Goal: Communication & Community: Answer question/provide support

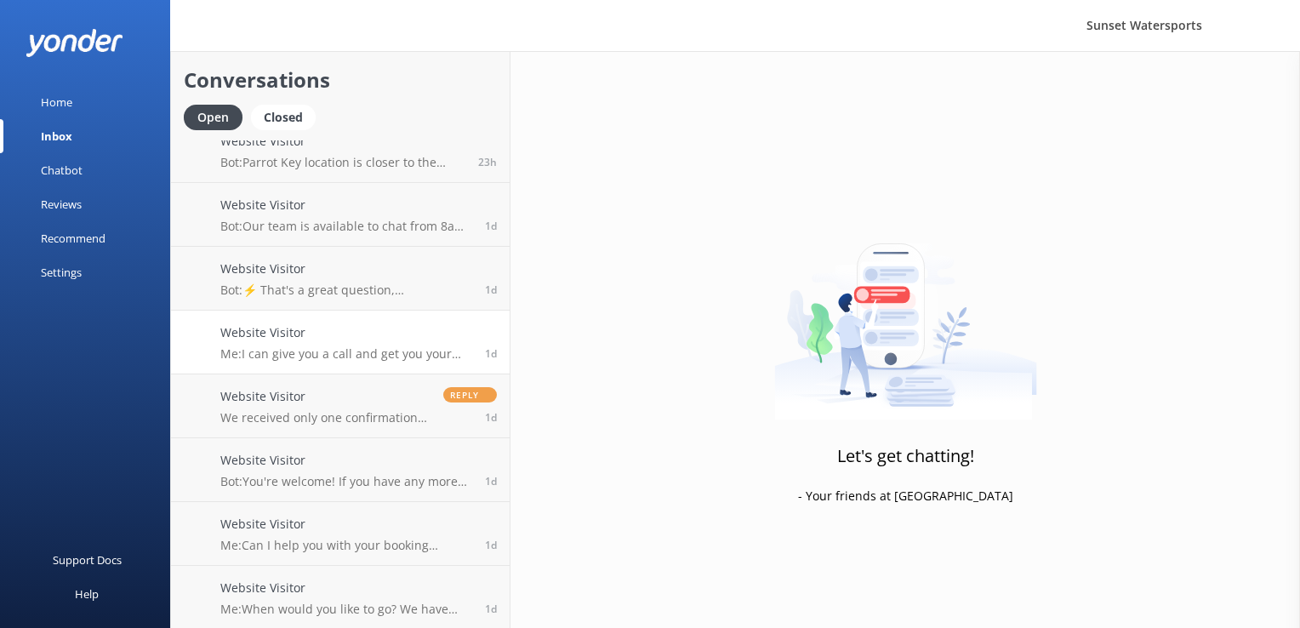
scroll to position [660, 0]
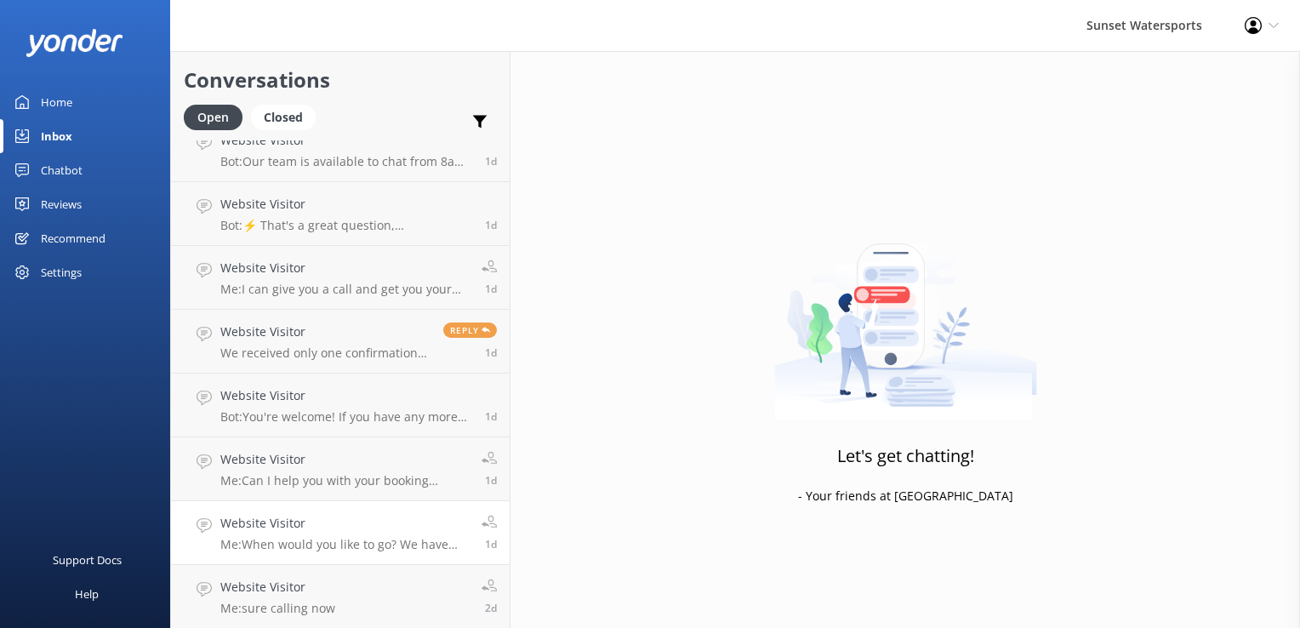
click at [354, 538] on p "Me: When would you like to go? We have lots of availability [DATE]!" at bounding box center [344, 544] width 248 height 15
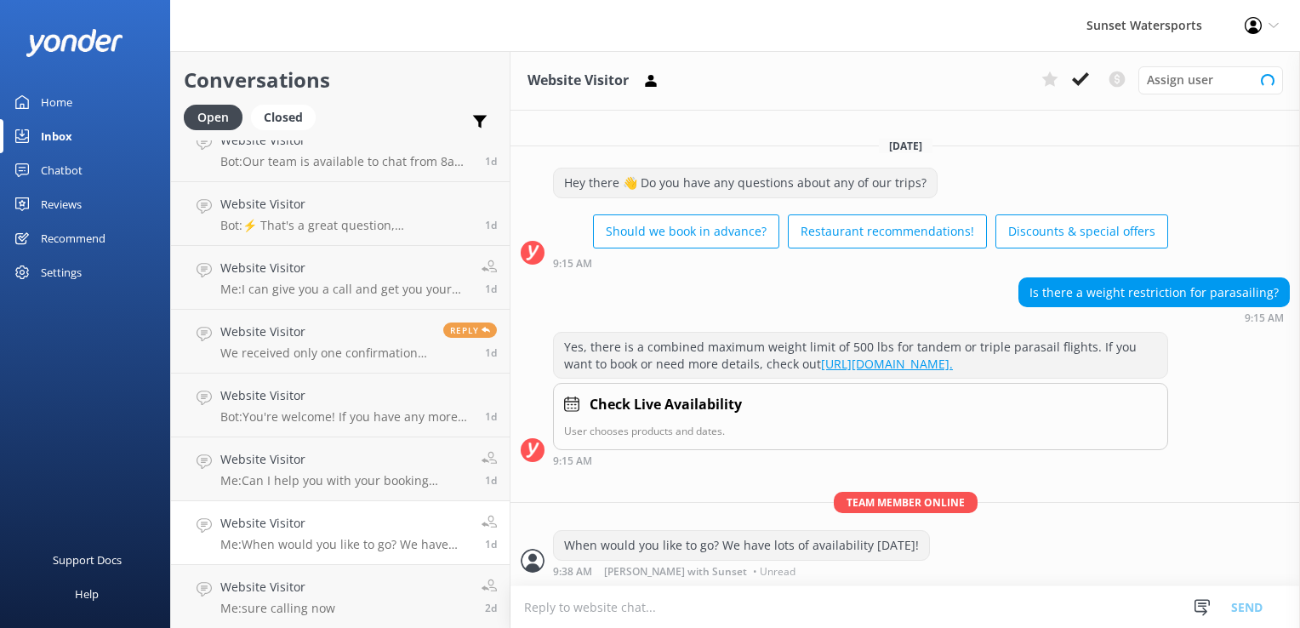
scroll to position [1, 0]
click at [1086, 81] on icon at bounding box center [1080, 79] width 17 height 17
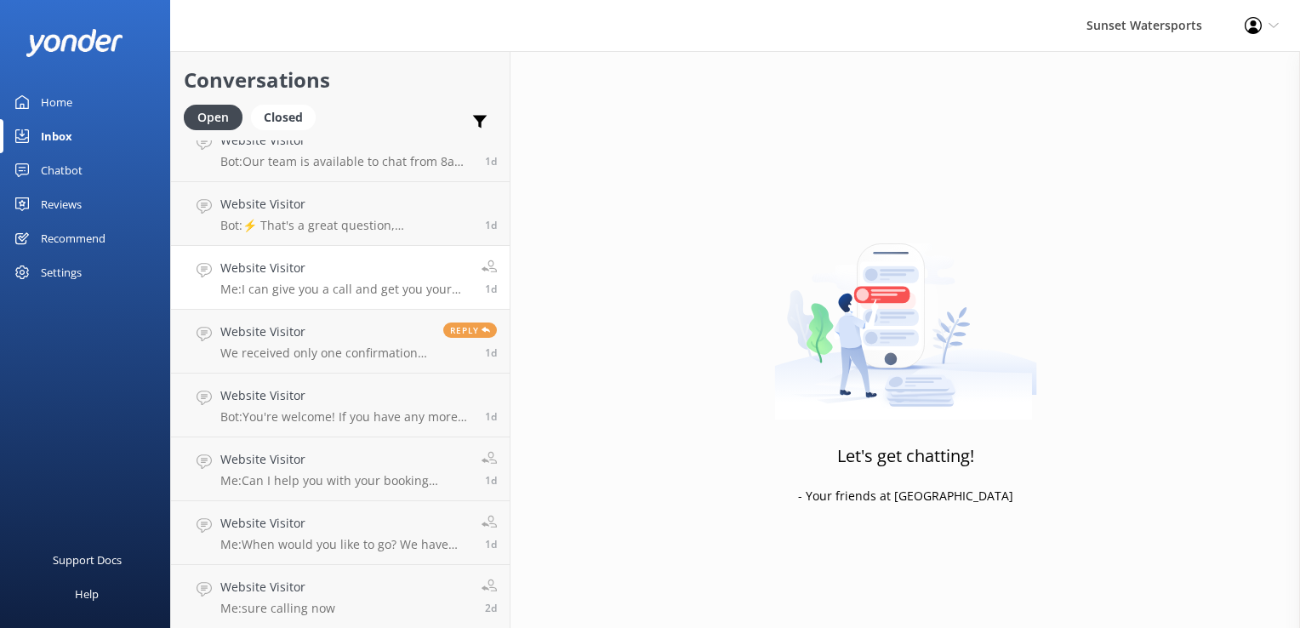
scroll to position [596, 0]
click at [310, 351] on p "Me: I can give you a call and get you your military discount, whats your number?" at bounding box center [344, 352] width 248 height 15
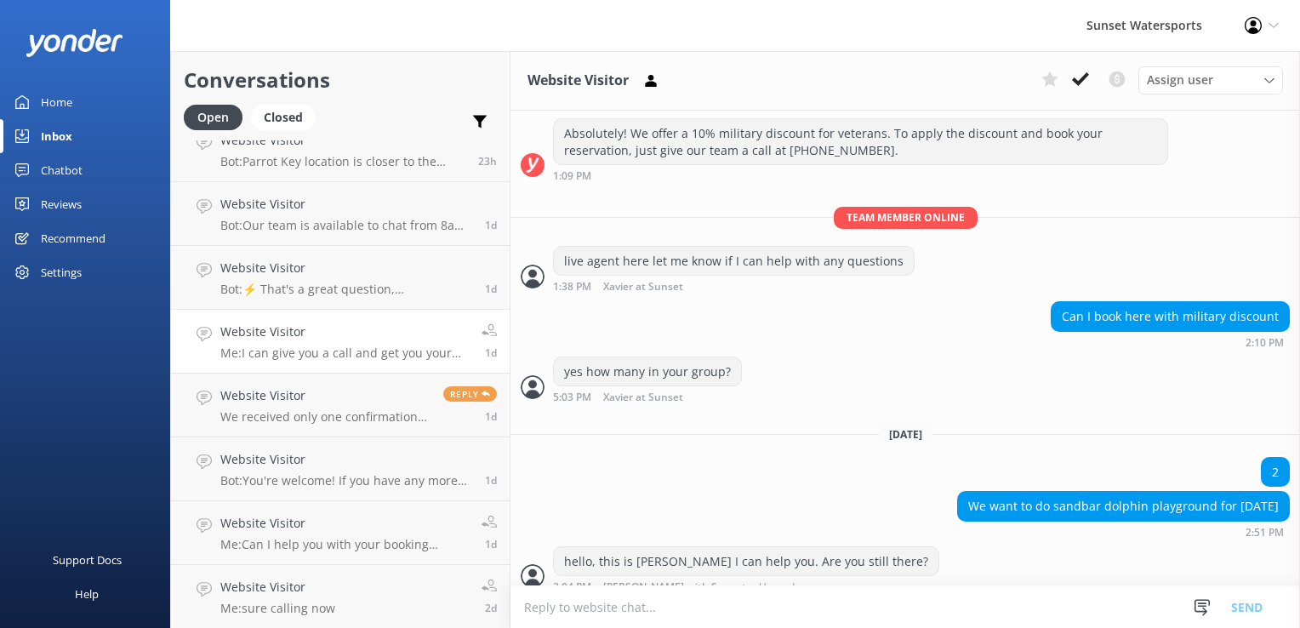
scroll to position [266, 0]
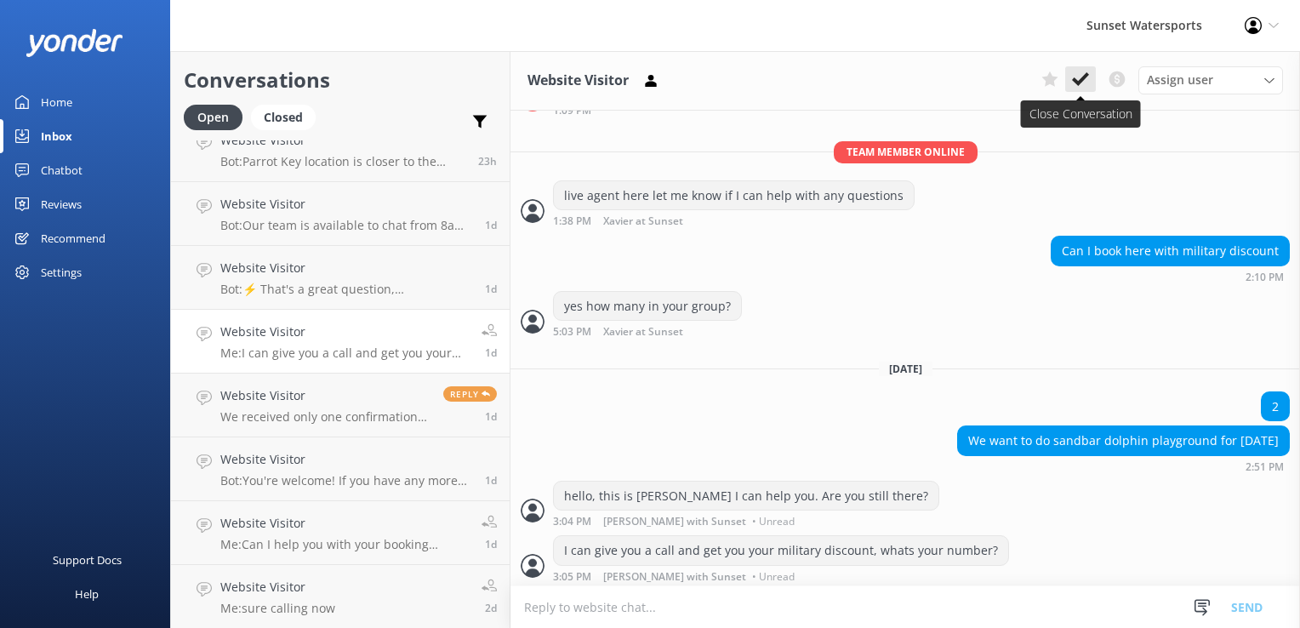
click at [1080, 80] on use at bounding box center [1080, 79] width 17 height 14
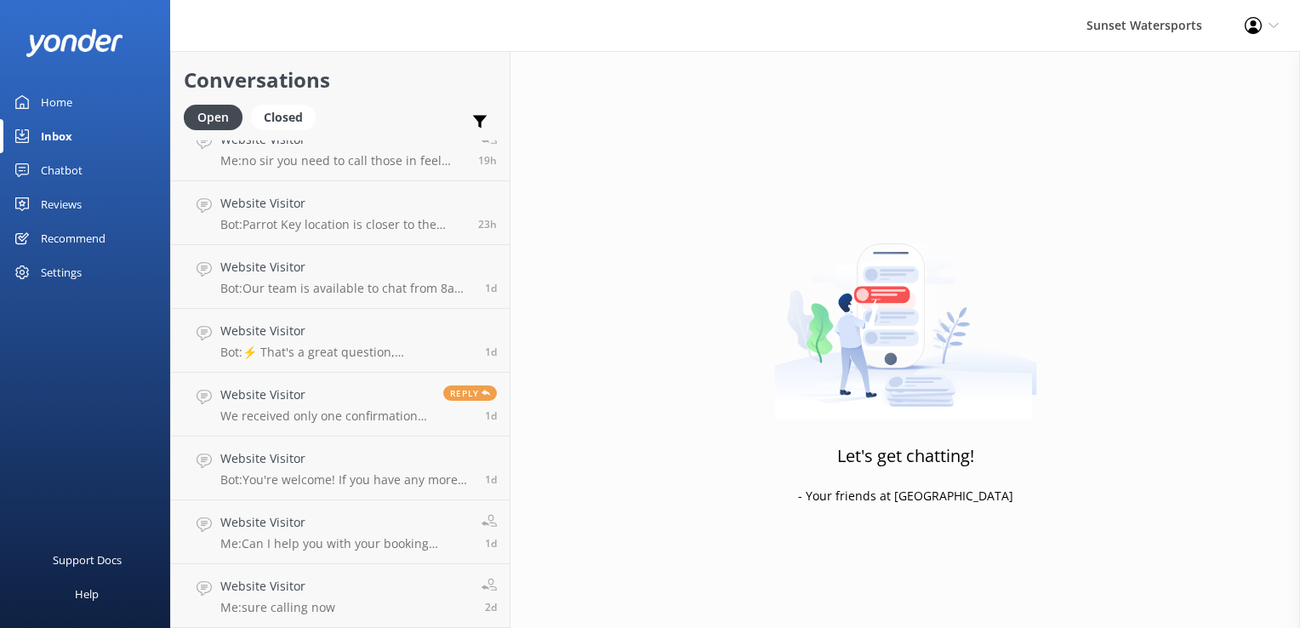
scroll to position [533, 0]
click at [269, 112] on div "Closed" at bounding box center [283, 118] width 65 height 26
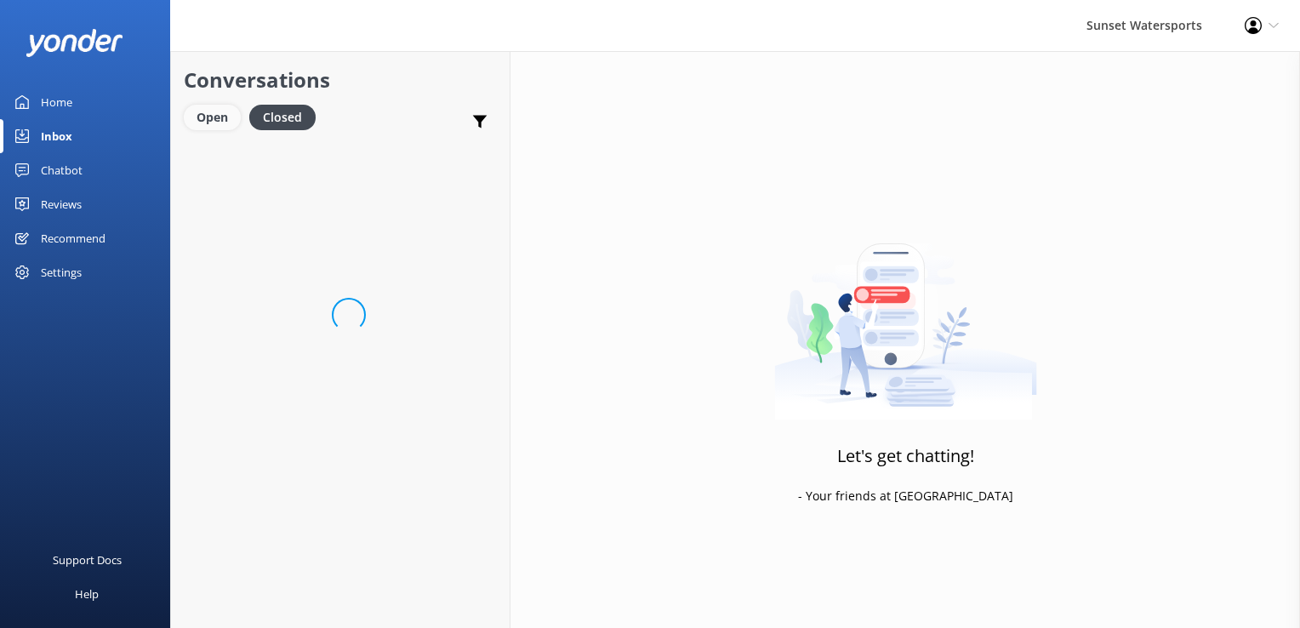
click at [225, 121] on div "Open" at bounding box center [212, 118] width 57 height 26
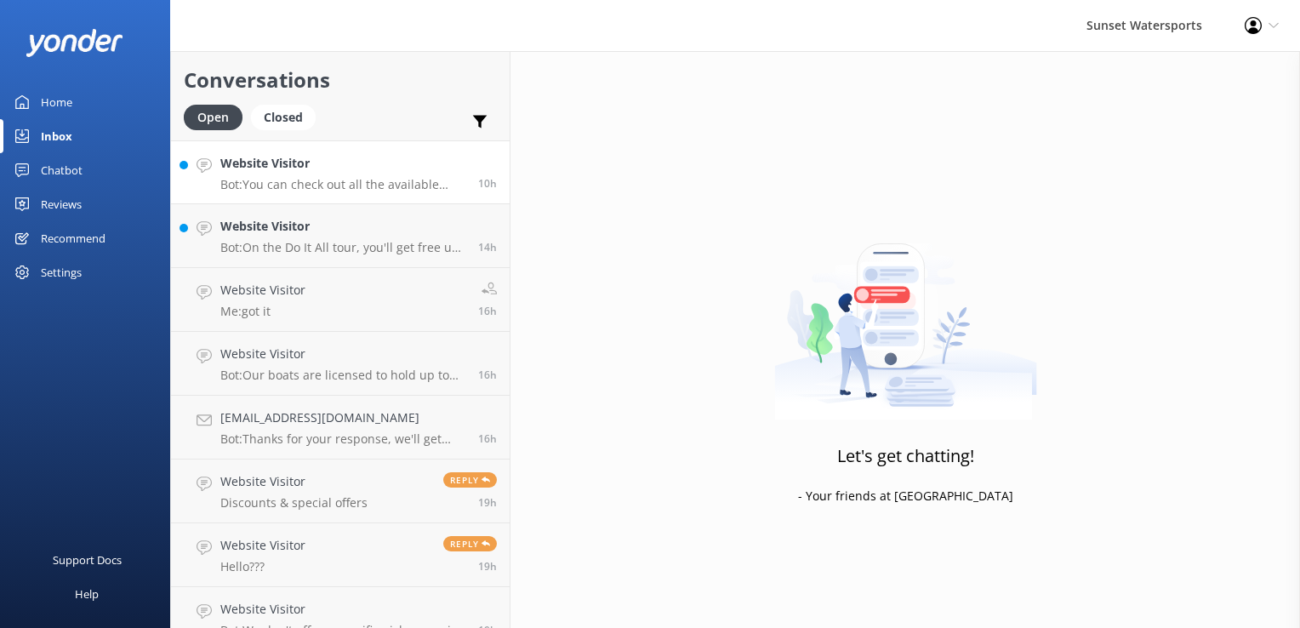
click at [322, 143] on link "Website Visitor Bot: You can check out all the available tours and activities b…" at bounding box center [340, 172] width 339 height 64
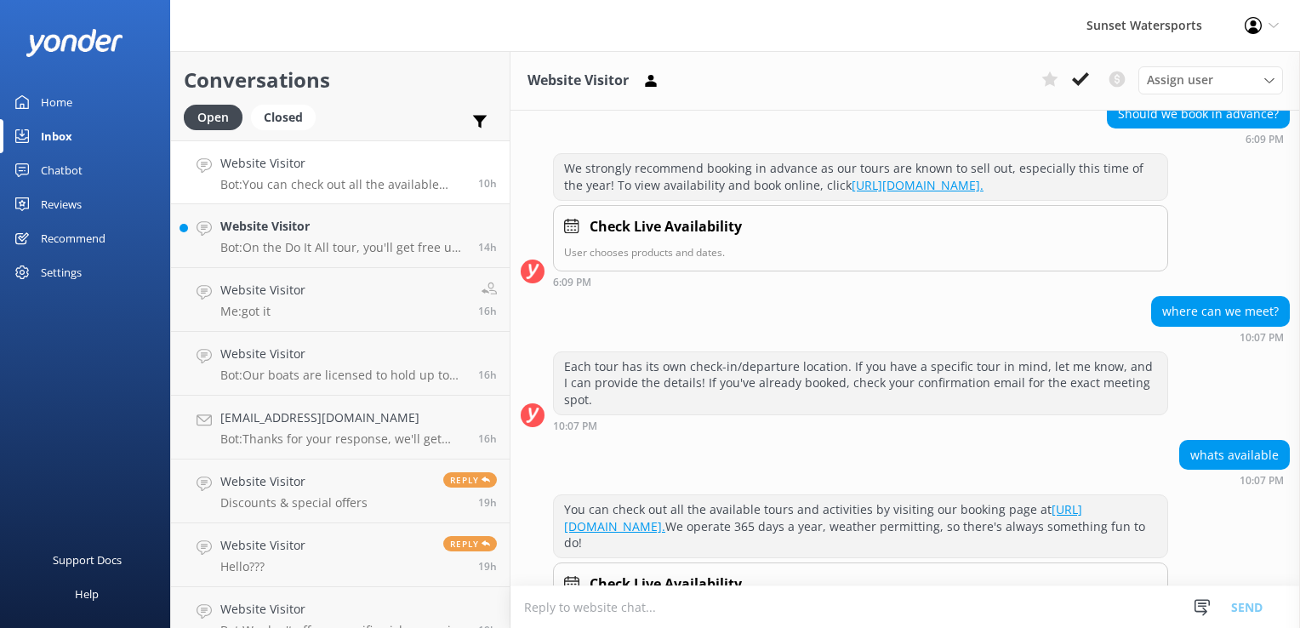
scroll to position [516, 0]
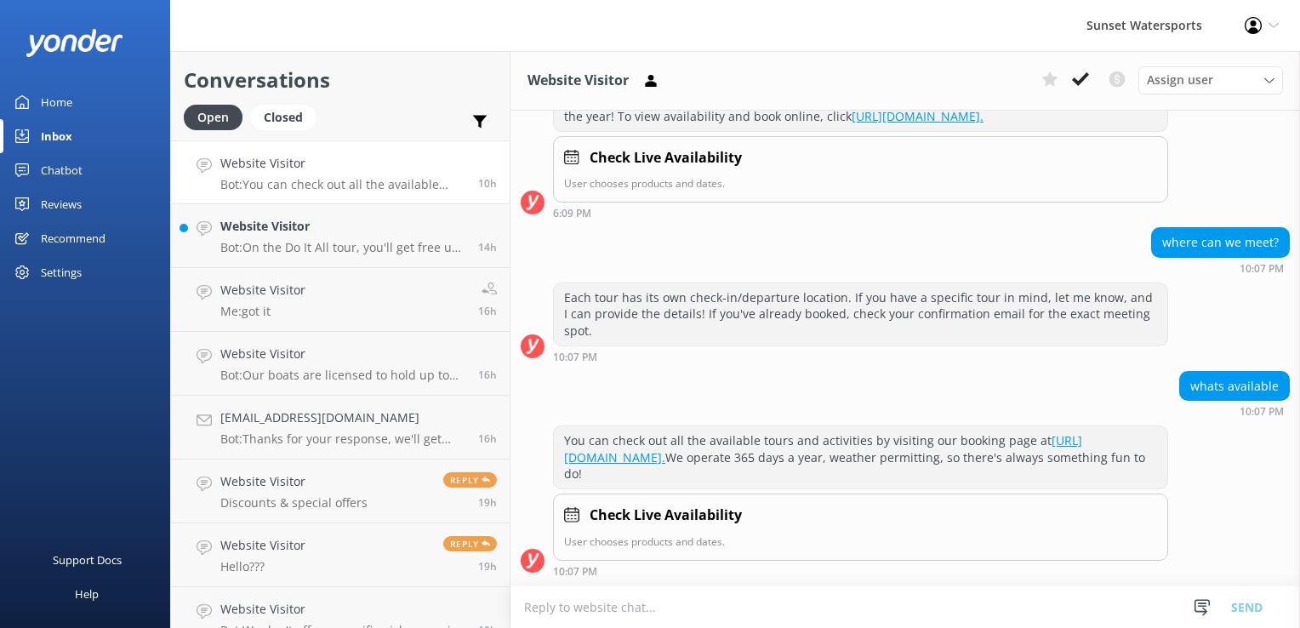
click at [943, 46] on div "Sunset Watersports Profile Settings Logout" at bounding box center [650, 25] width 1300 height 51
click at [288, 244] on p "Bot: On the Do It All tour, you'll get free use of the water park, paddle board…" at bounding box center [342, 247] width 245 height 15
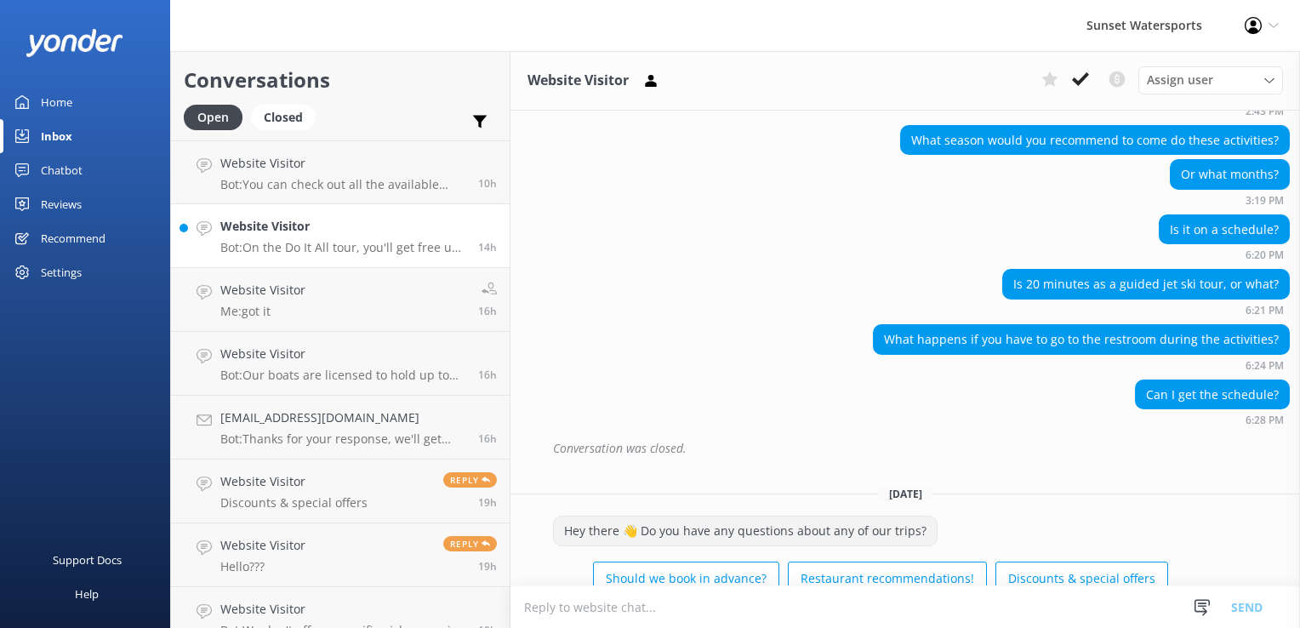
scroll to position [1937, 0]
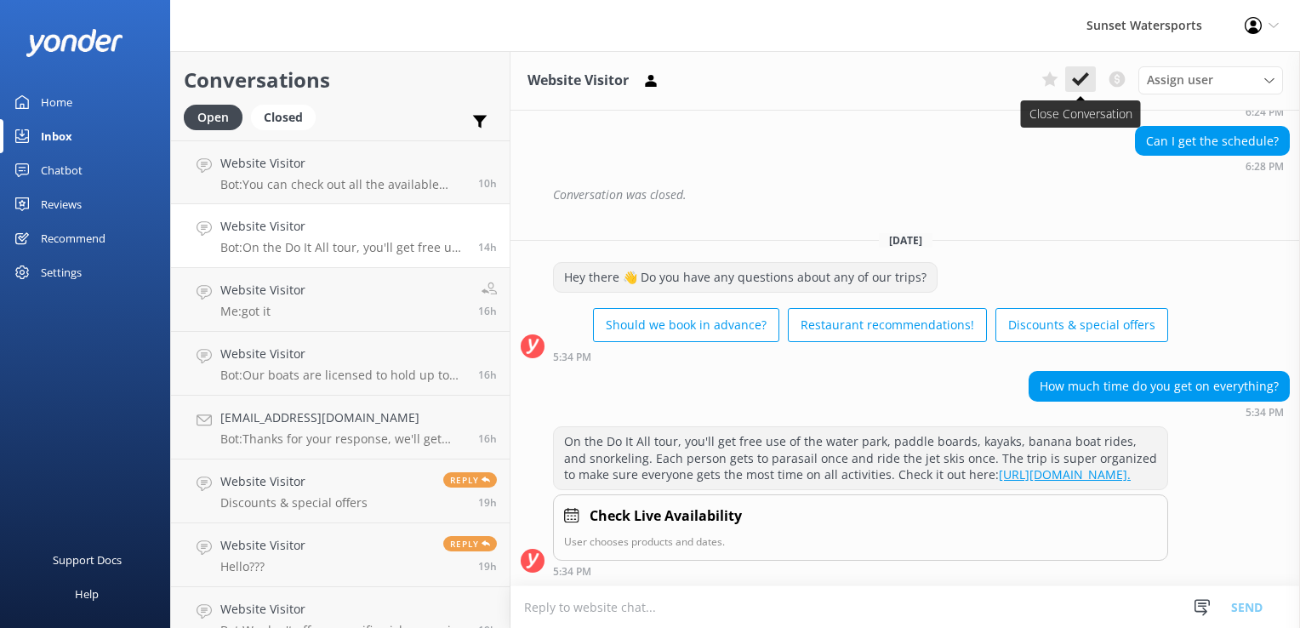
click at [1085, 77] on use at bounding box center [1080, 79] width 17 height 14
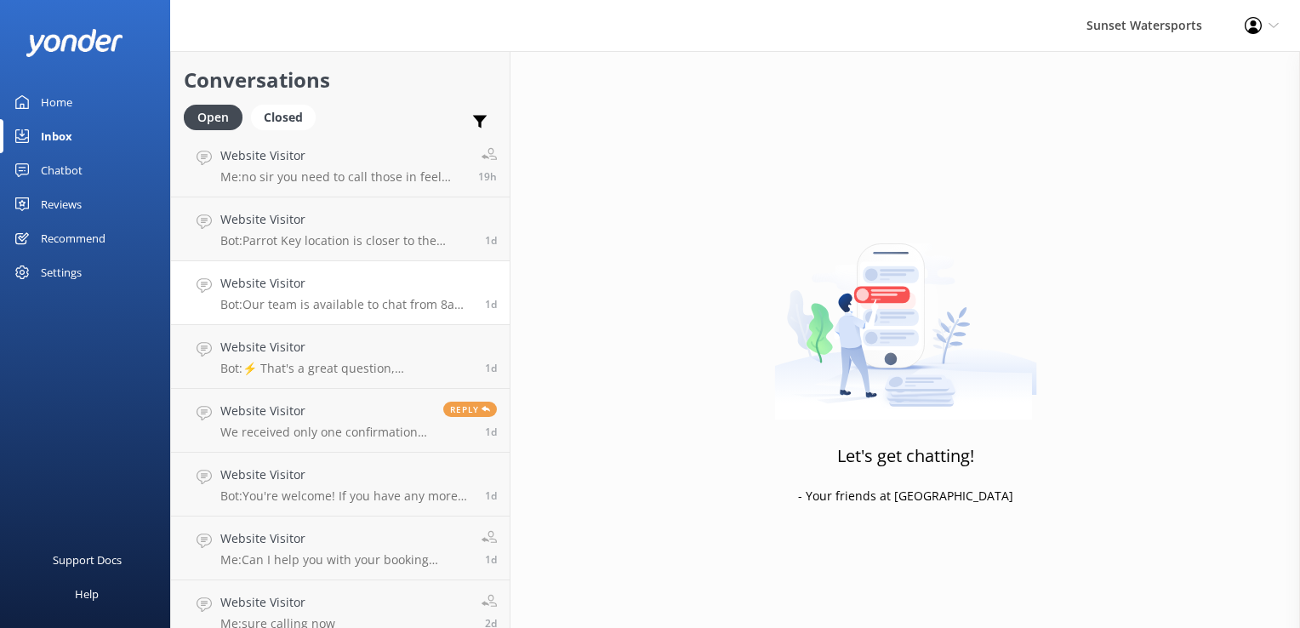
scroll to position [469, 0]
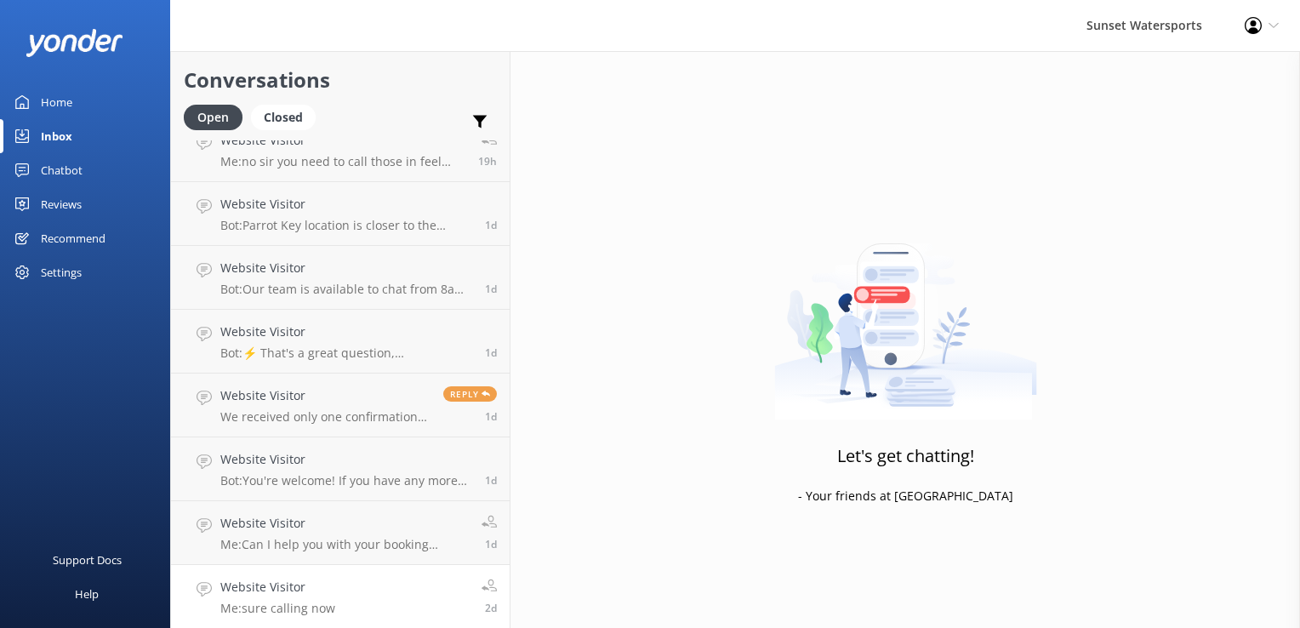
click at [325, 572] on link "Website Visitor Me: sure calling now 2d" at bounding box center [340, 597] width 339 height 64
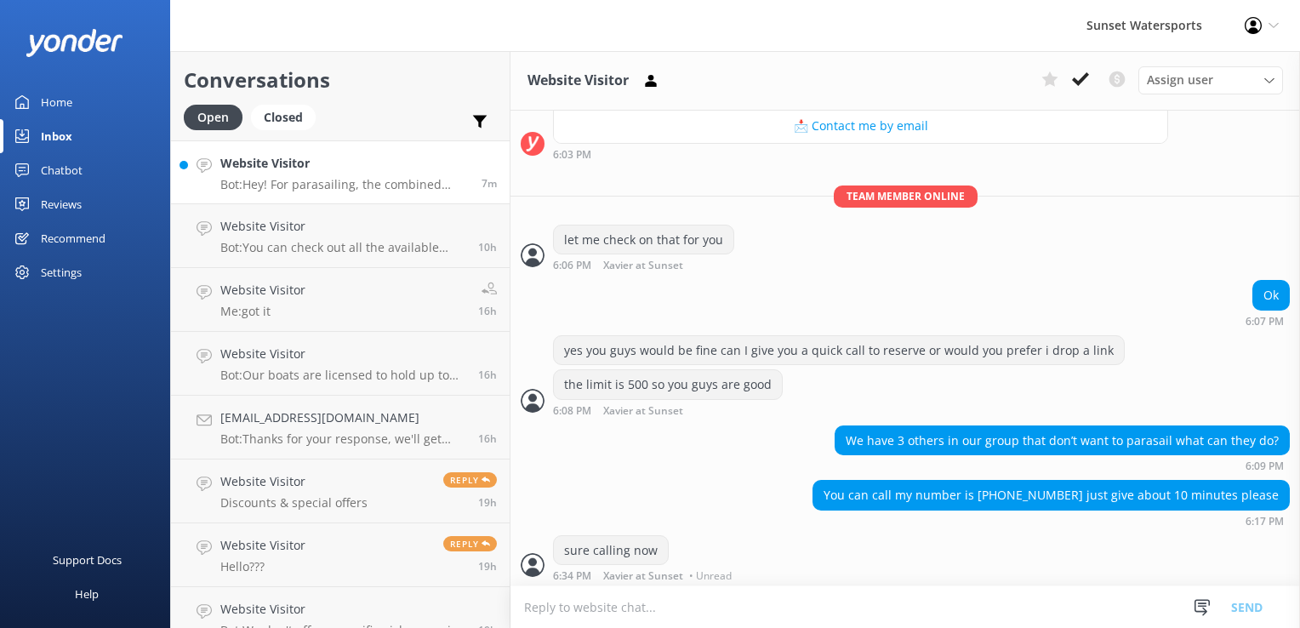
click at [289, 154] on h4 "Website Visitor" at bounding box center [344, 163] width 248 height 19
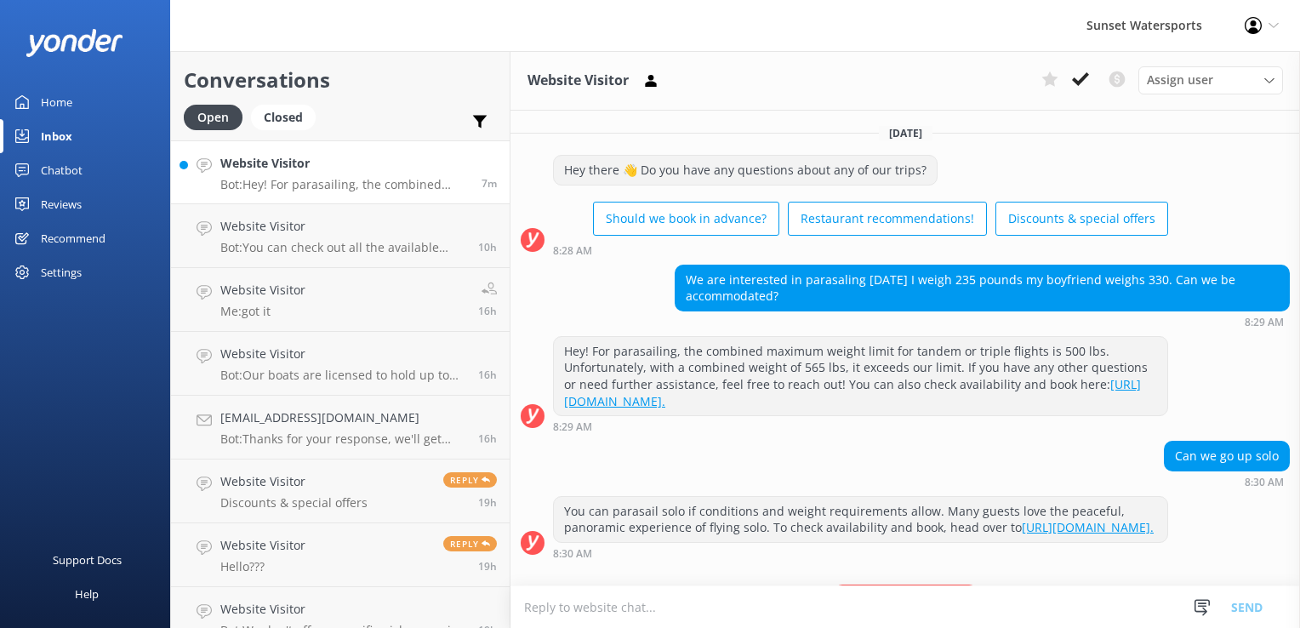
scroll to position [105, 0]
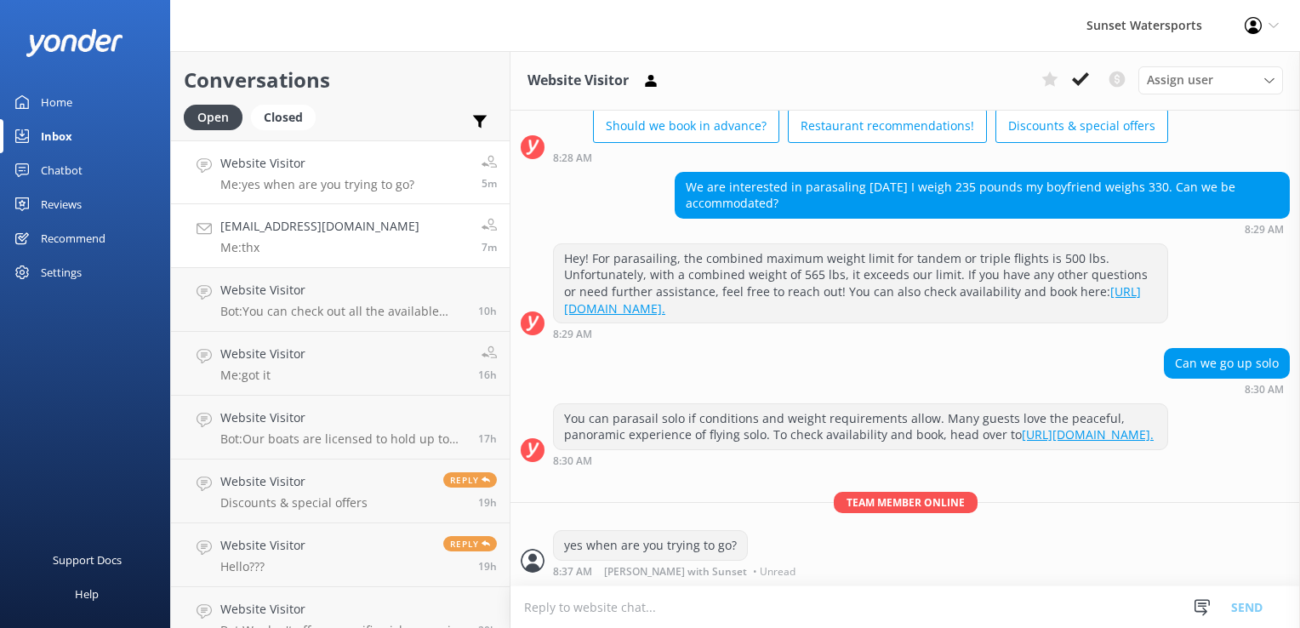
click at [312, 256] on link "[EMAIL_ADDRESS][DOMAIN_NAME] Me: thx 7m" at bounding box center [340, 236] width 339 height 64
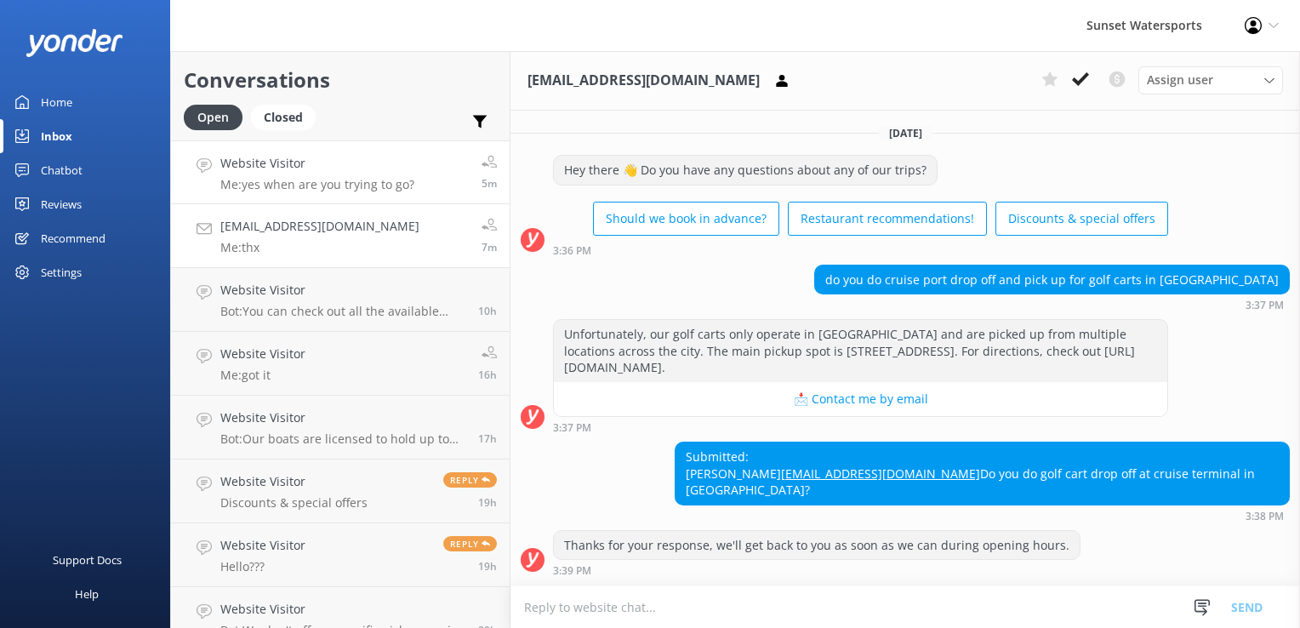
scroll to position [192, 0]
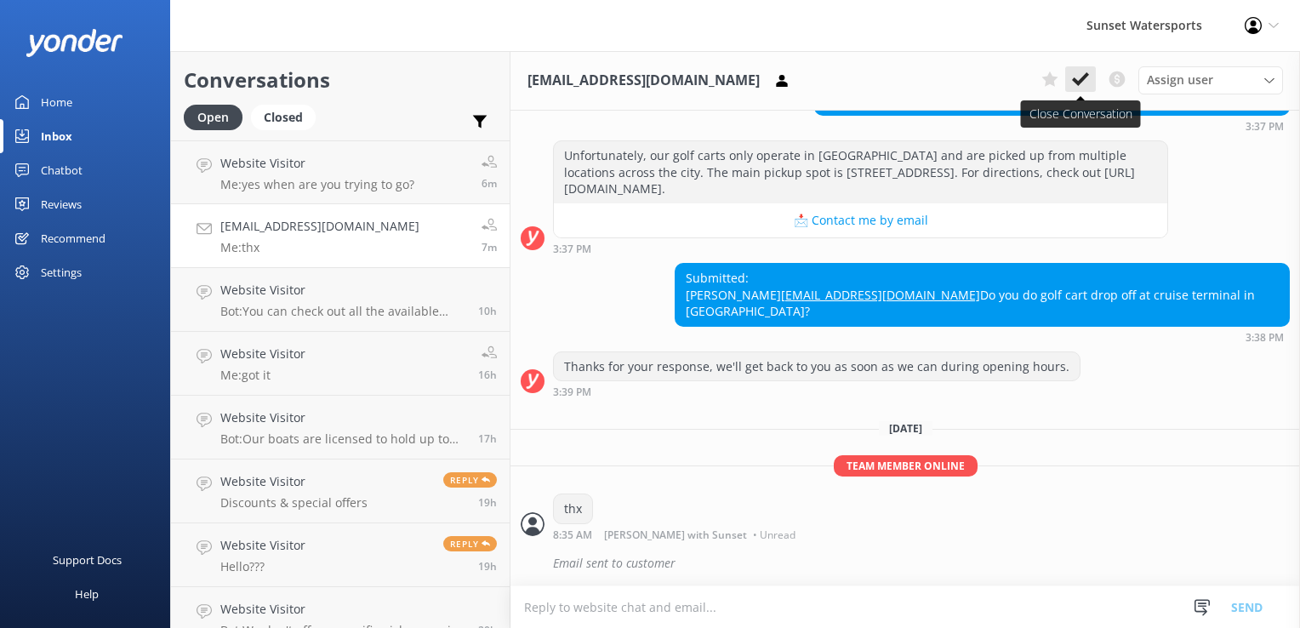
click at [1075, 74] on icon at bounding box center [1080, 79] width 17 height 17
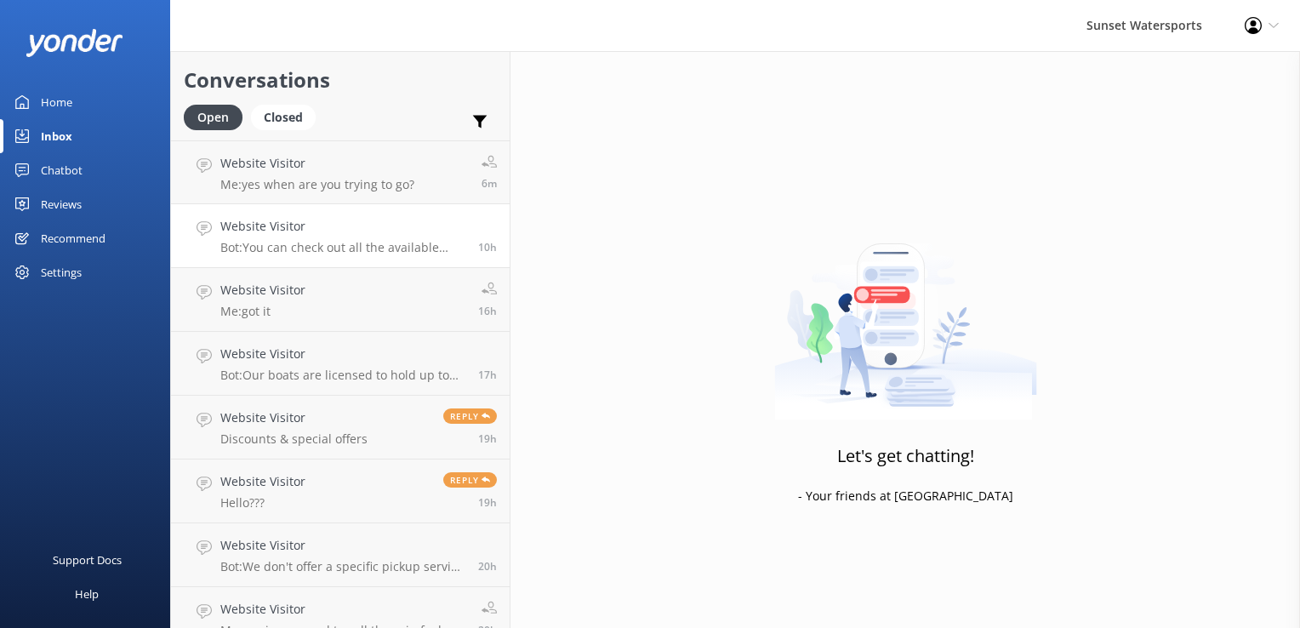
click at [440, 240] on p "Bot: You can check out all the available tours and activities by visiting our b…" at bounding box center [342, 247] width 245 height 15
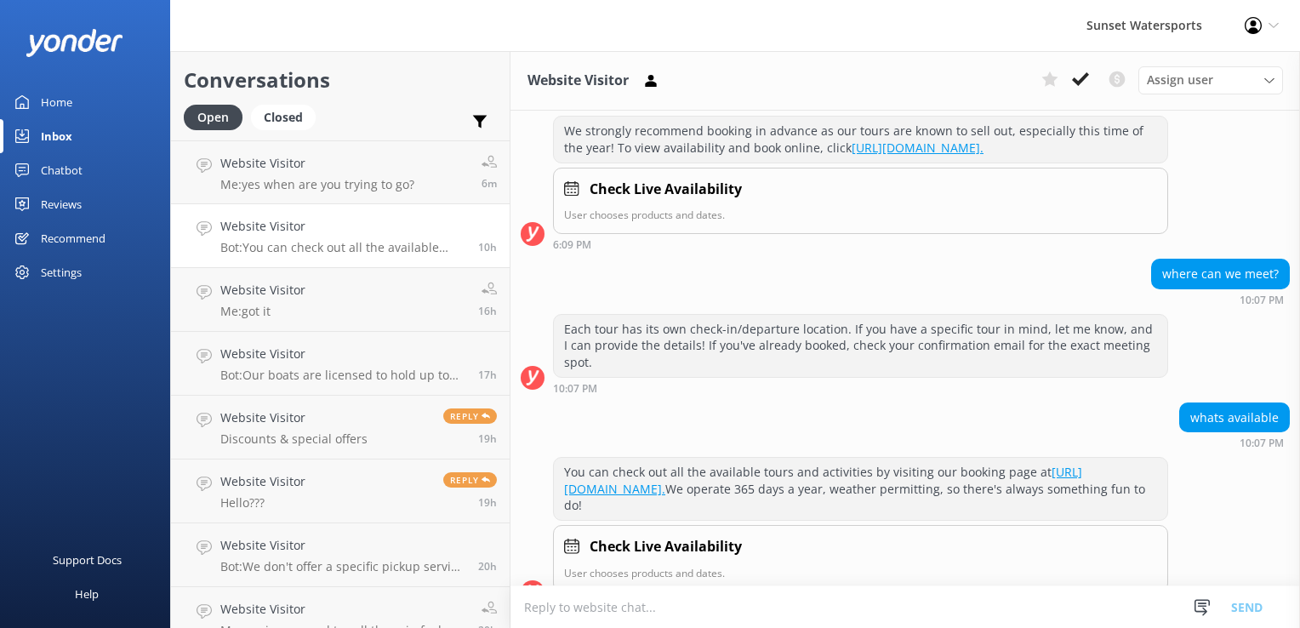
scroll to position [516, 0]
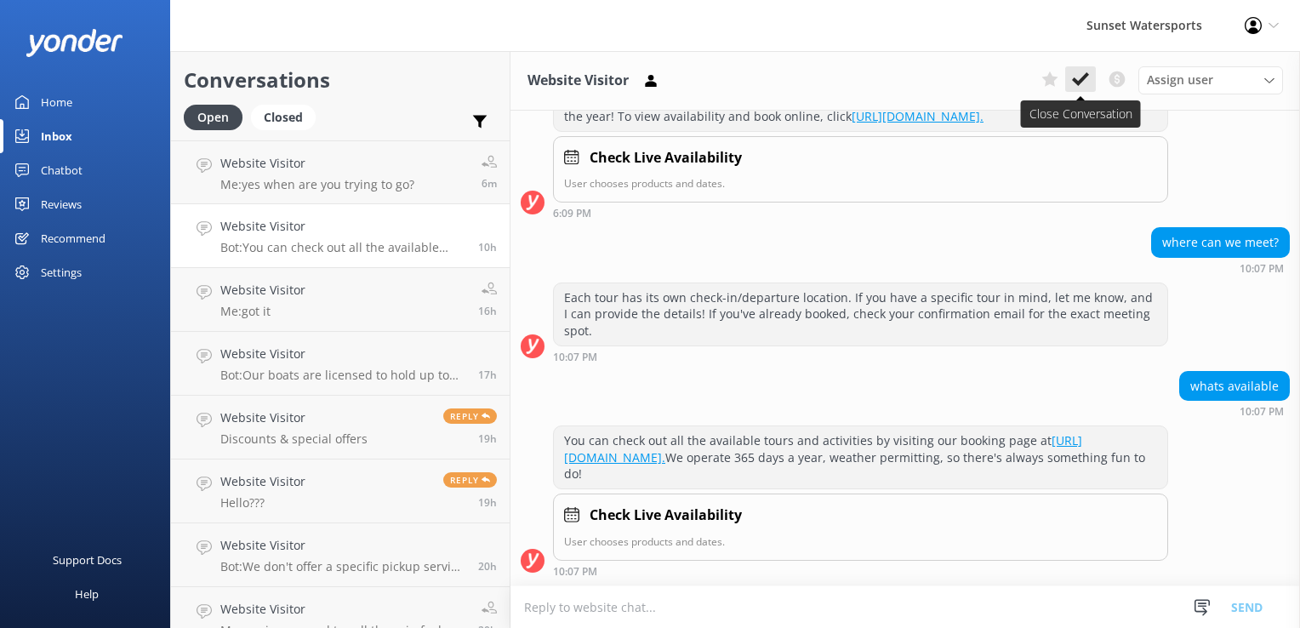
click at [1076, 71] on icon at bounding box center [1080, 79] width 17 height 17
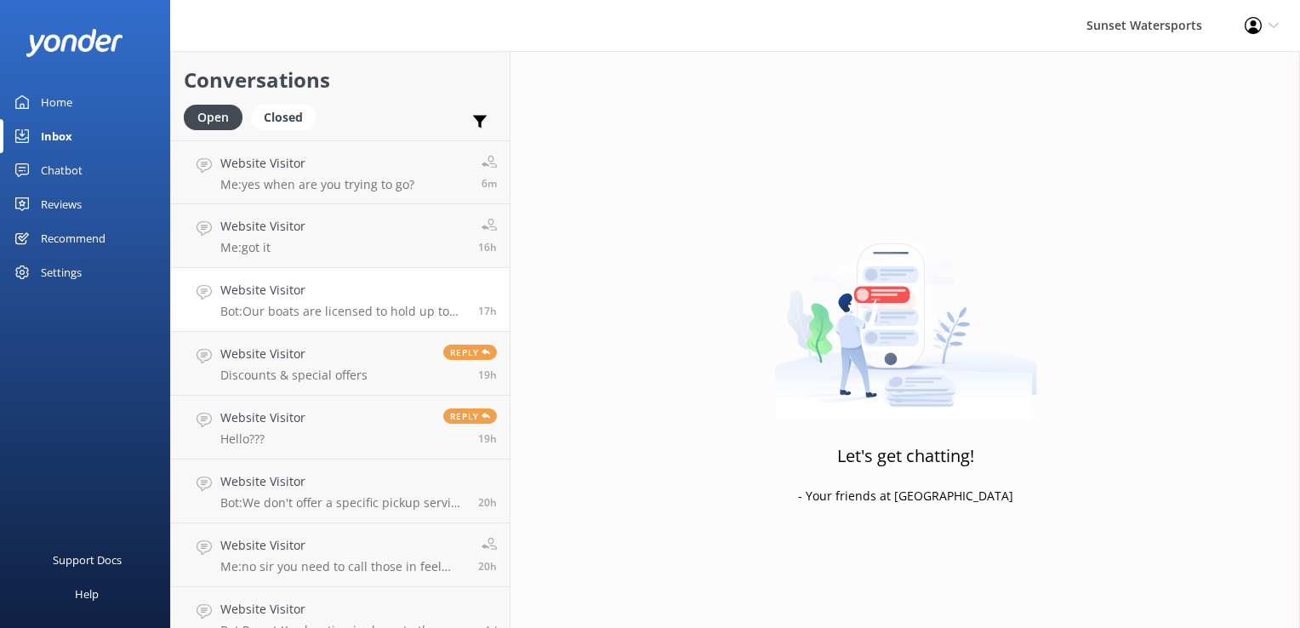
click at [316, 270] on link "Website Visitor Bot: Our boats are licensed to hold up to 100 guests, but we li…" at bounding box center [340, 300] width 339 height 64
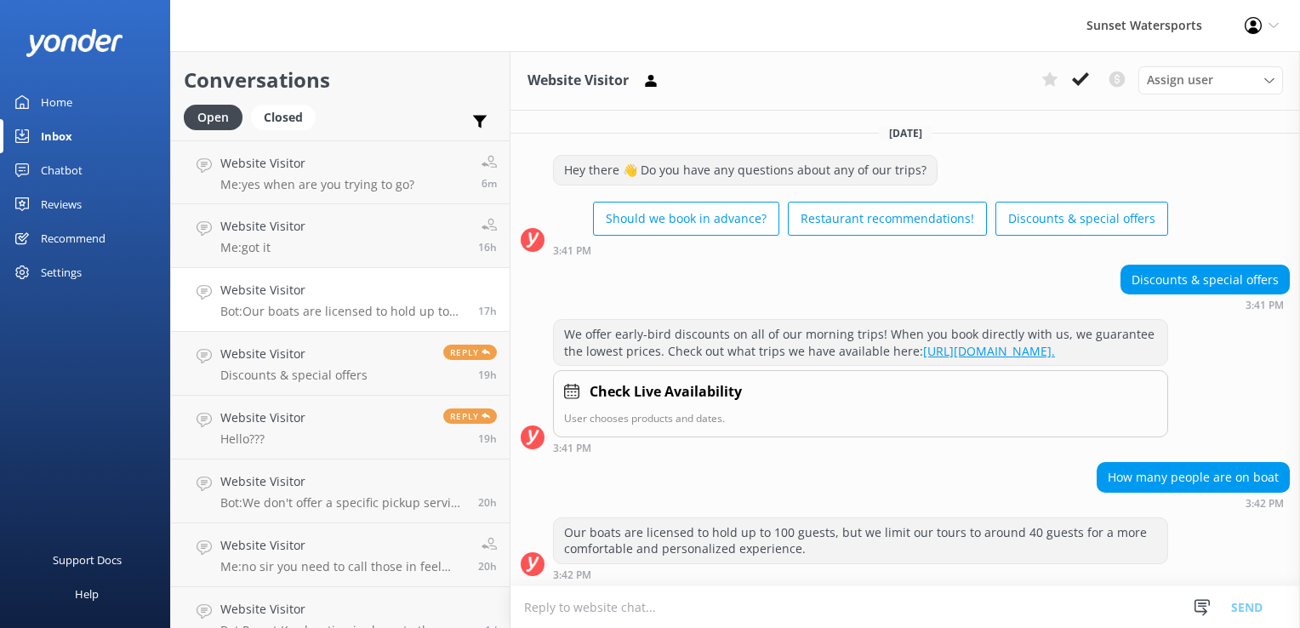
scroll to position [17, 0]
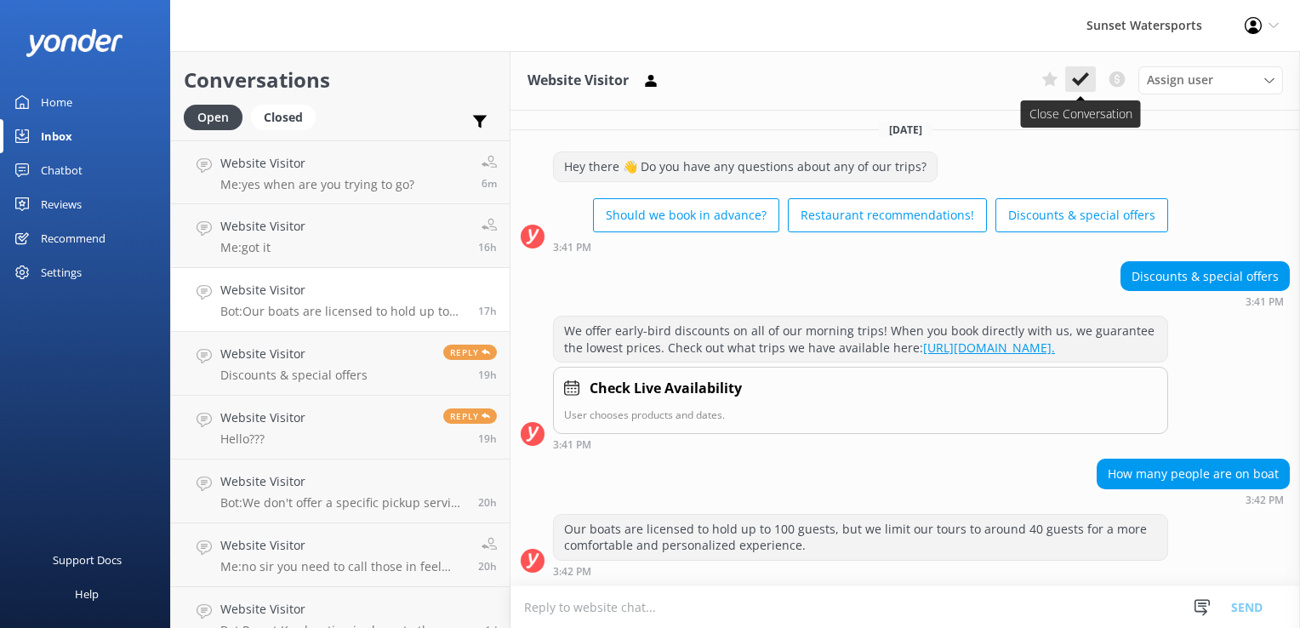
click at [1089, 71] on icon at bounding box center [1080, 79] width 17 height 17
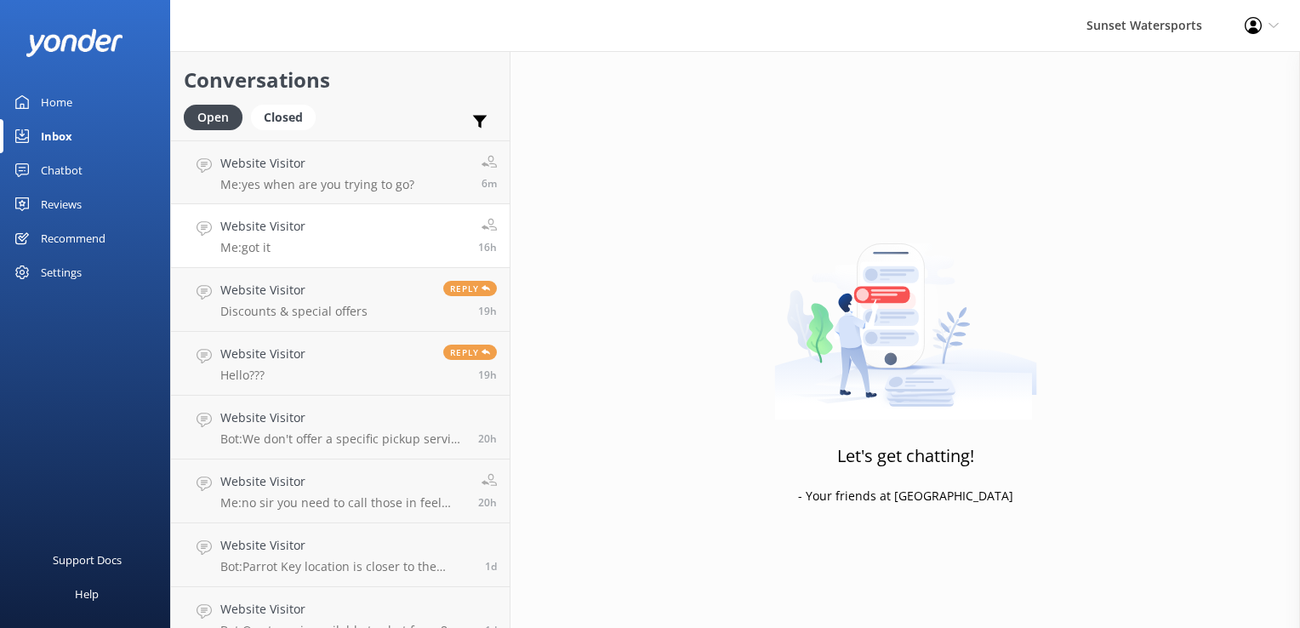
click at [318, 260] on link "Website Visitor Me: got it 16h" at bounding box center [340, 236] width 339 height 64
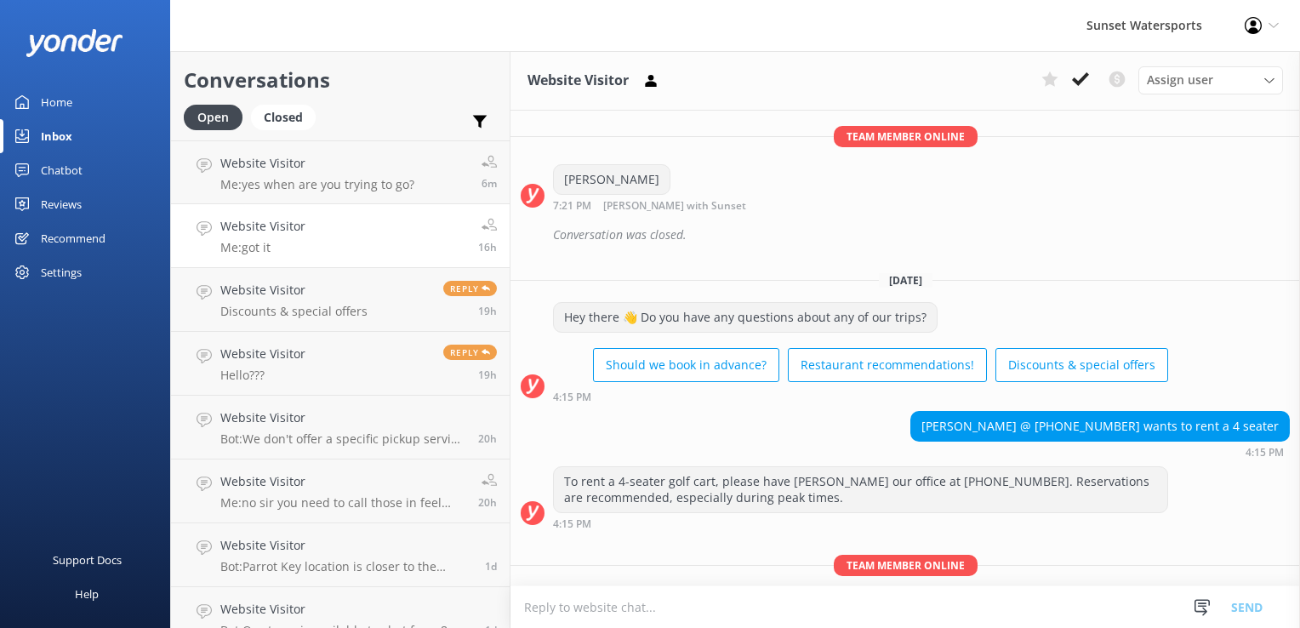
scroll to position [718, 0]
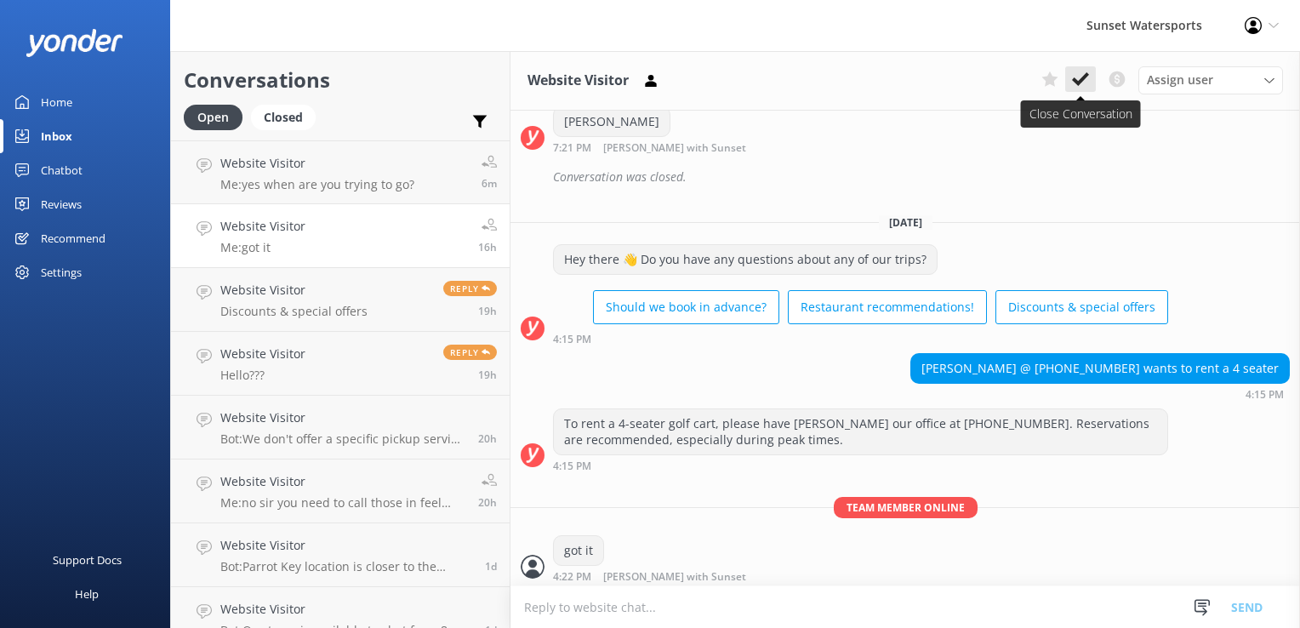
click at [1077, 70] on button at bounding box center [1080, 79] width 31 height 26
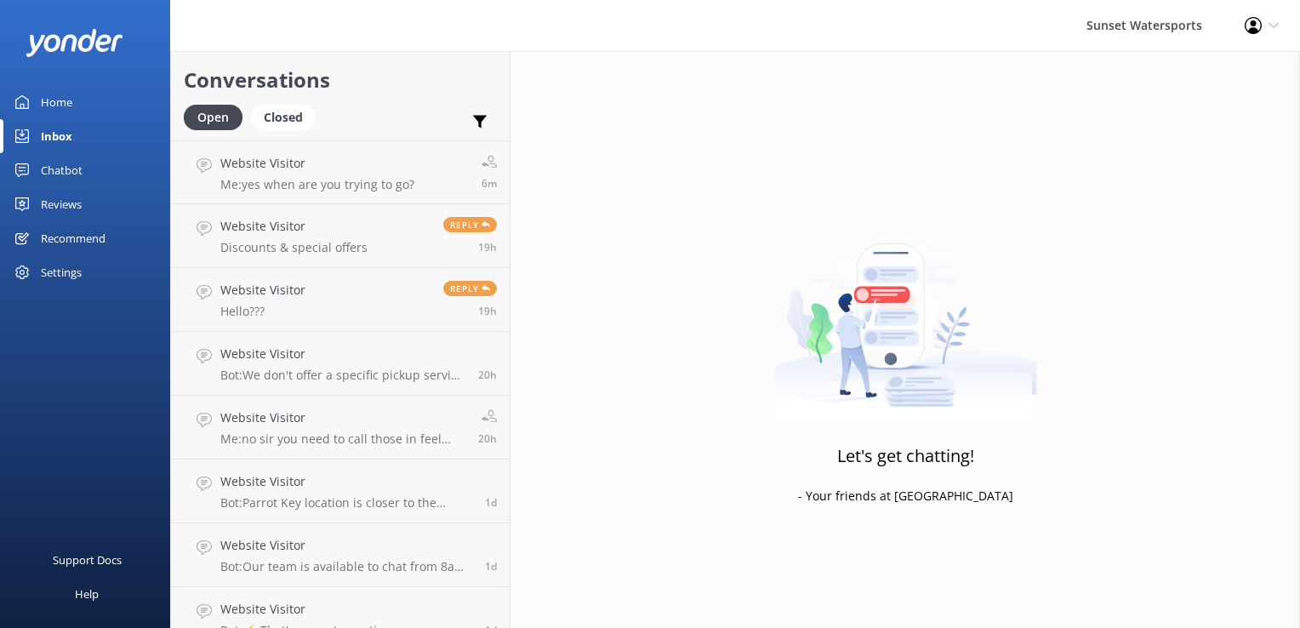
click at [294, 253] on p "Discounts & special offers" at bounding box center [293, 247] width 147 height 15
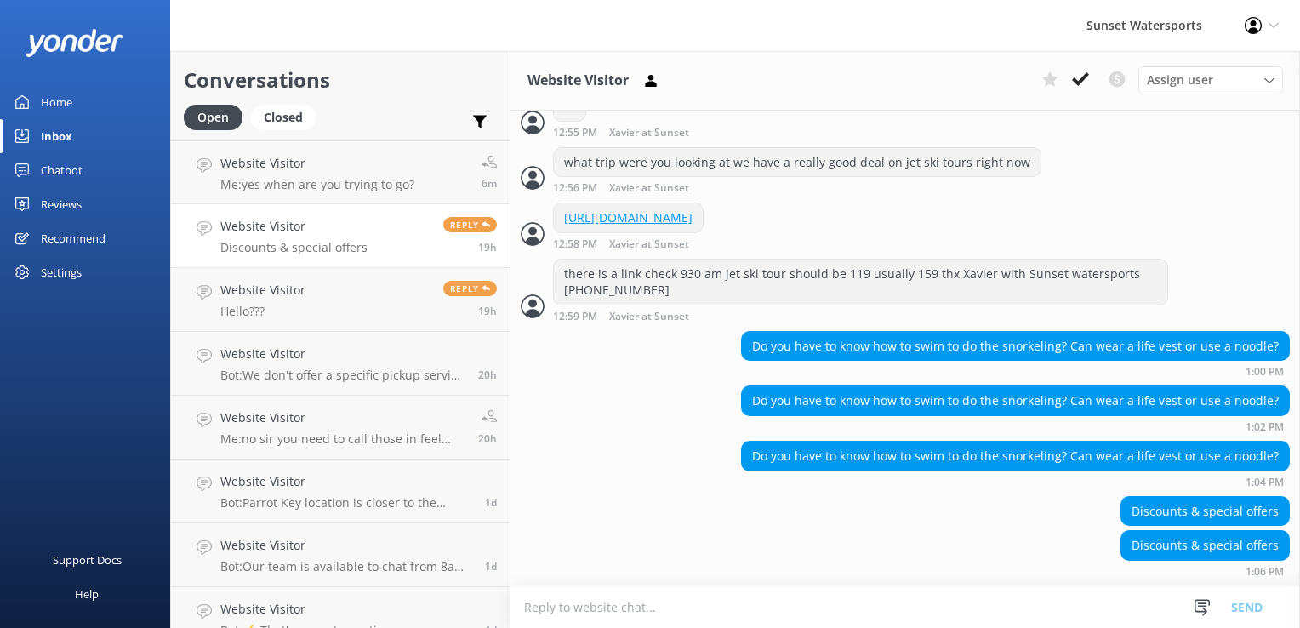
scroll to position [466, 0]
click at [1080, 80] on use at bounding box center [1080, 79] width 17 height 14
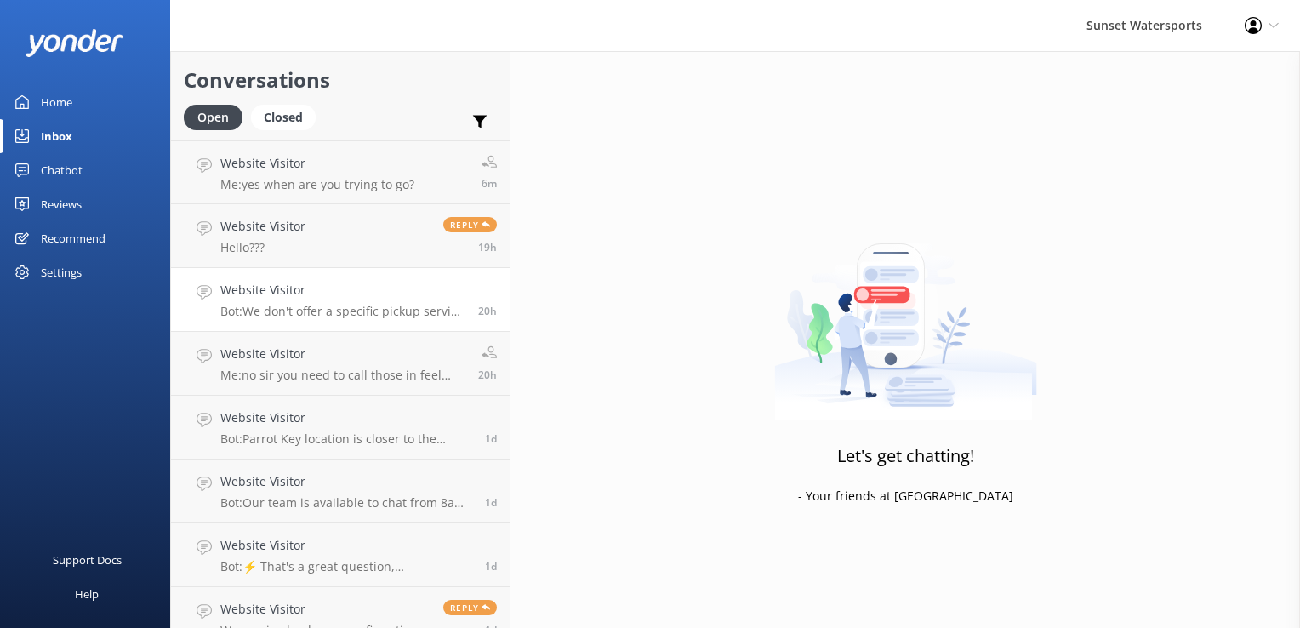
click at [334, 272] on link "Website Visitor Bot: We don't offer a specific pickup service from the cruise p…" at bounding box center [340, 300] width 339 height 64
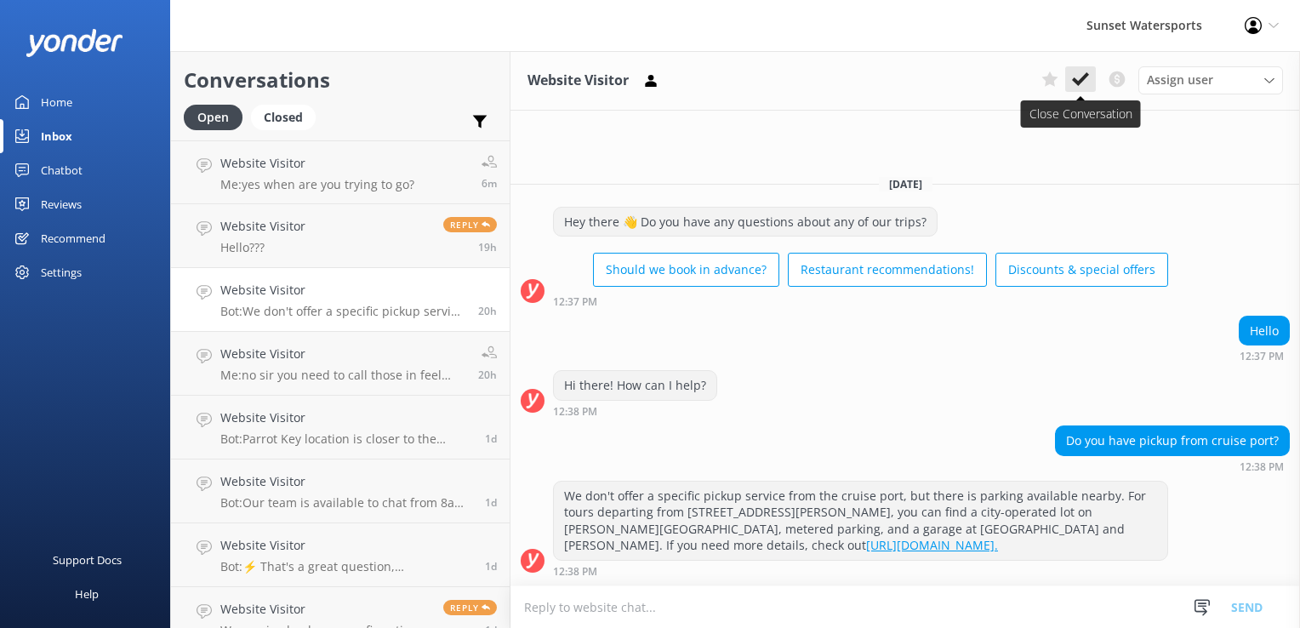
click at [1072, 69] on button at bounding box center [1080, 79] width 31 height 26
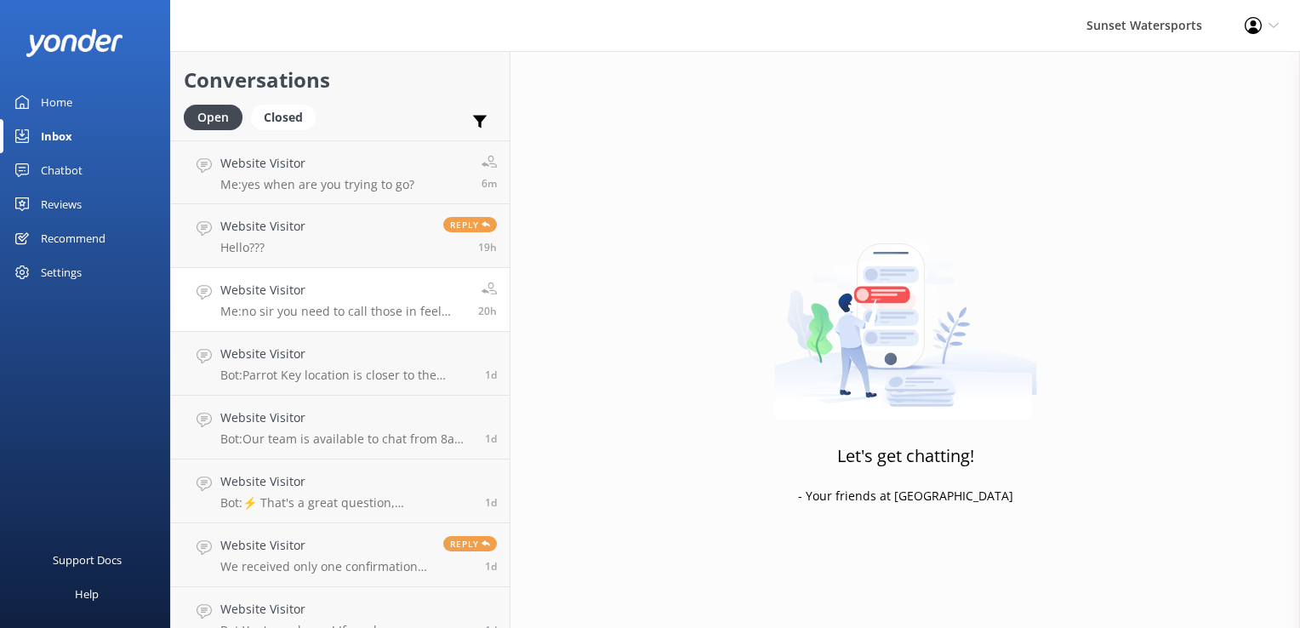
click at [369, 280] on link "Website Visitor Me: no sir you need to call those in feel free to call me direc…" at bounding box center [340, 300] width 339 height 64
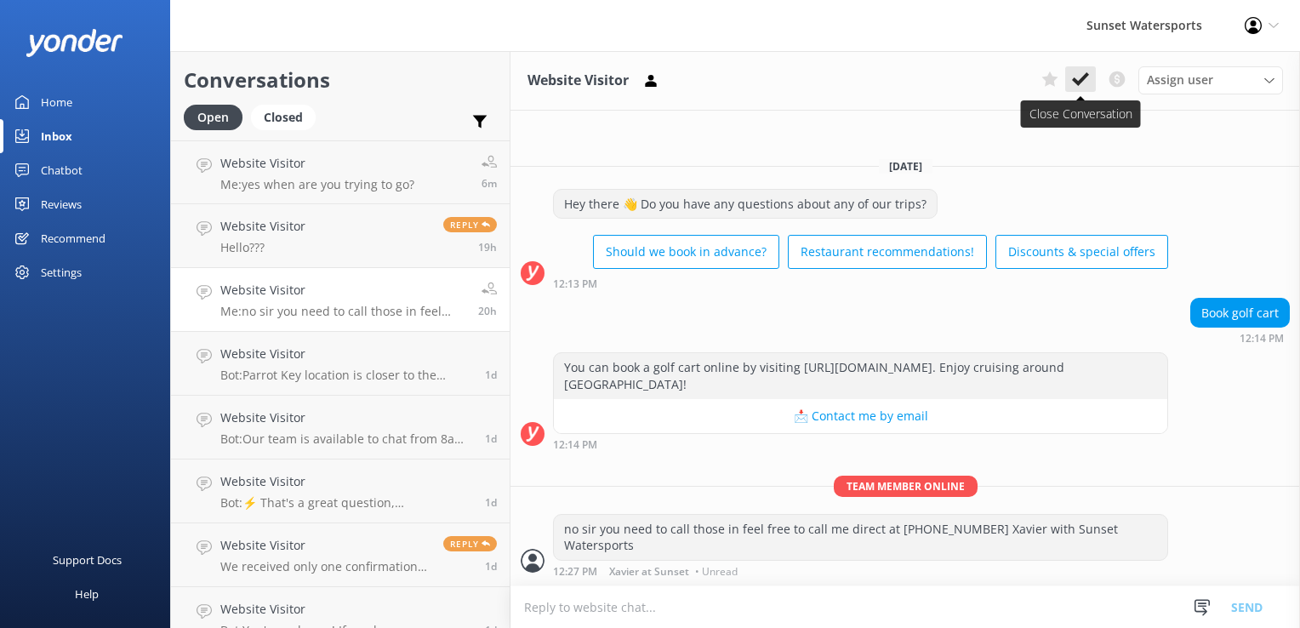
click at [1078, 73] on icon at bounding box center [1080, 79] width 17 height 17
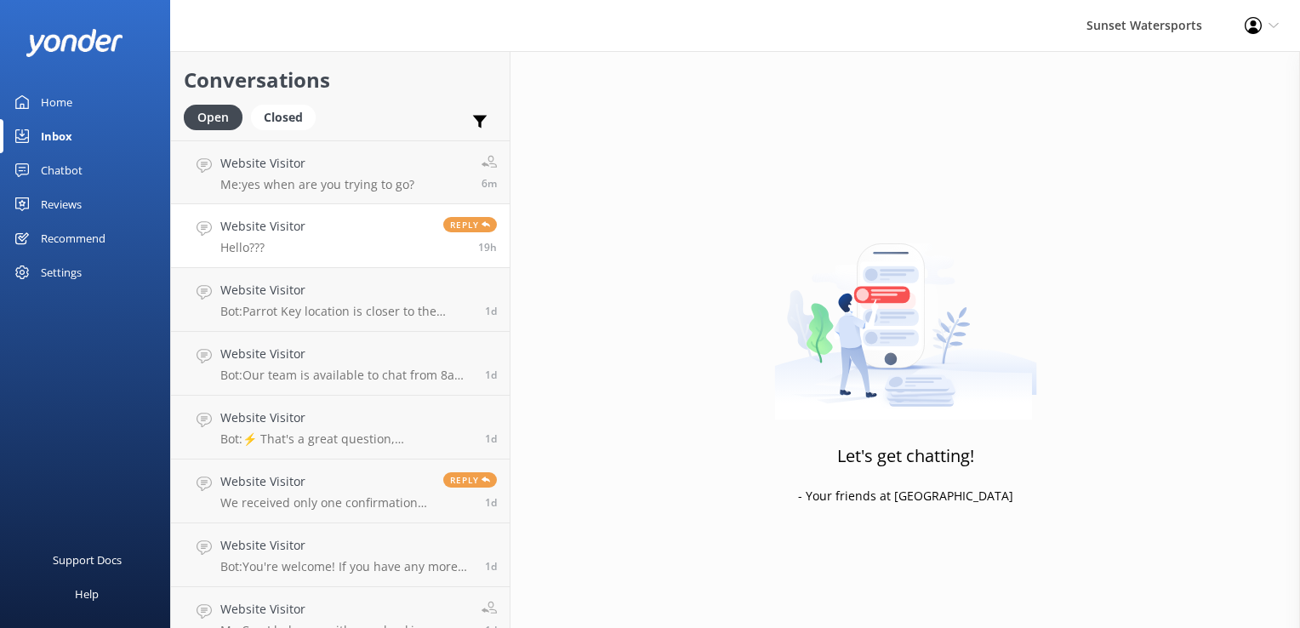
click at [341, 237] on link "Website Visitor Hello??? Reply 19h" at bounding box center [340, 236] width 339 height 64
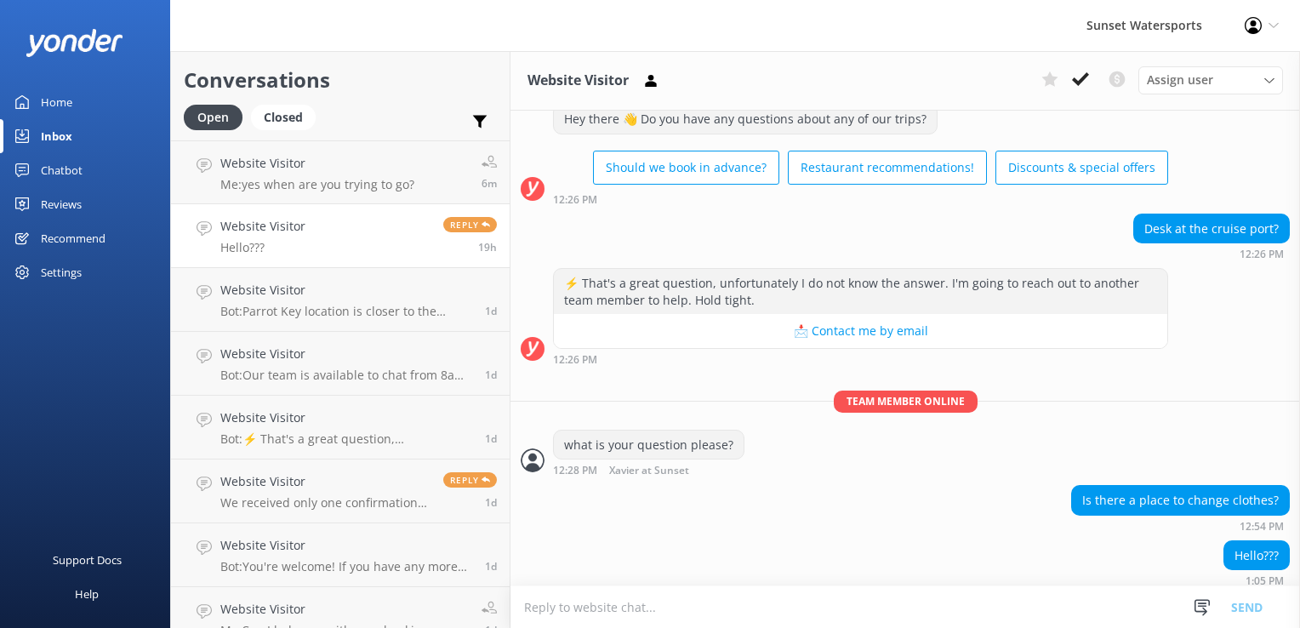
scroll to position [58, 0]
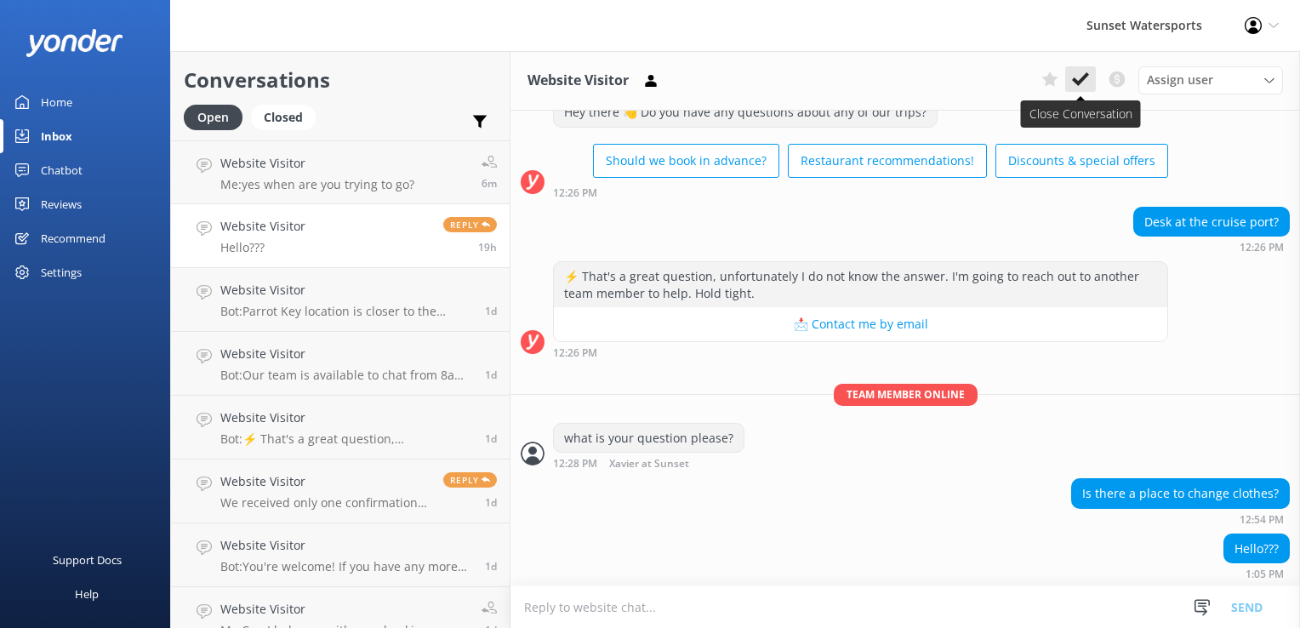
click at [1089, 77] on icon at bounding box center [1080, 79] width 17 height 17
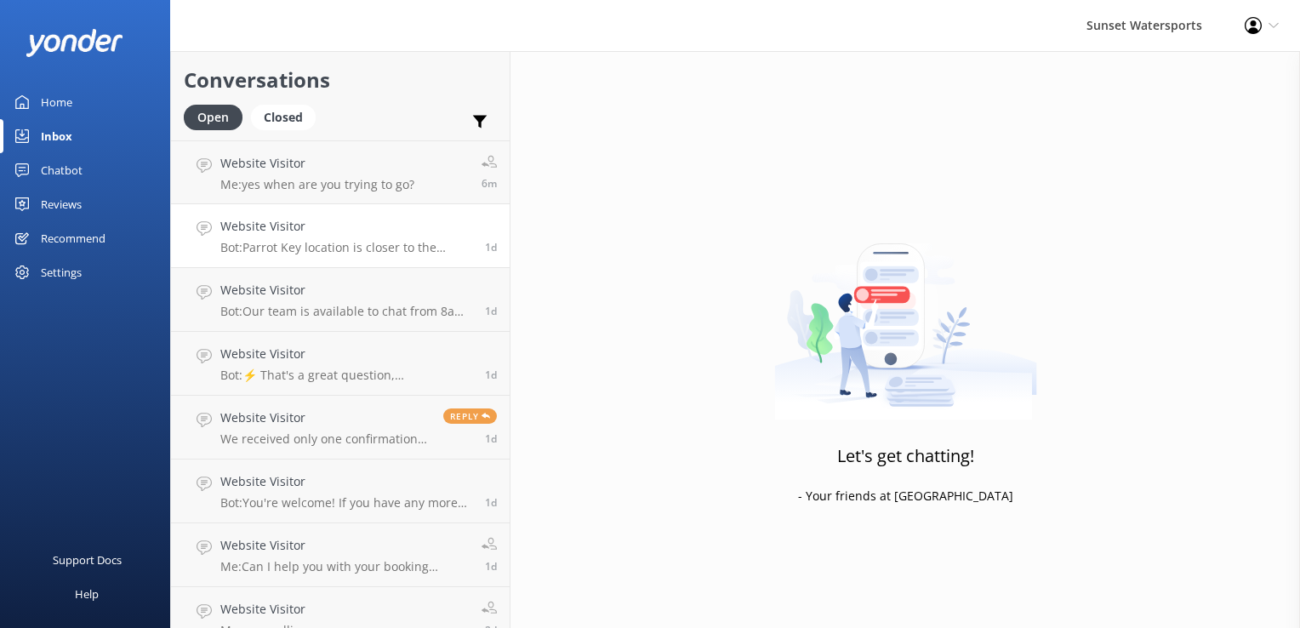
click at [316, 229] on h4 "Website Visitor" at bounding box center [346, 226] width 252 height 19
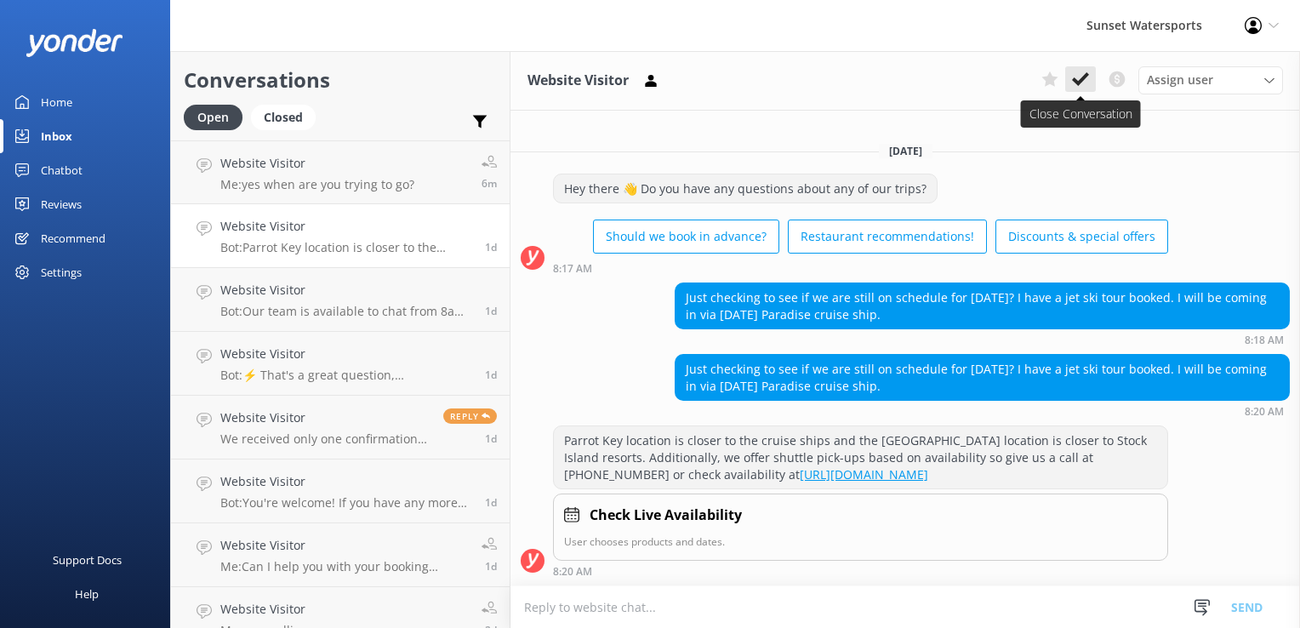
click at [1075, 90] on button at bounding box center [1080, 79] width 31 height 26
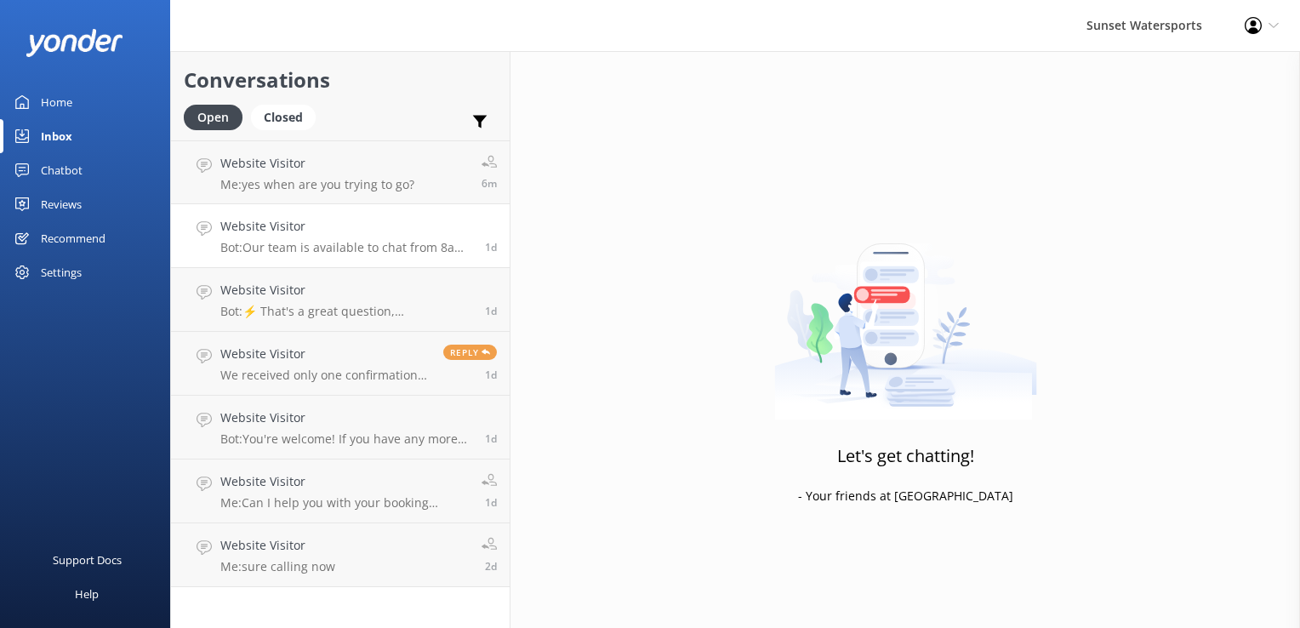
click at [272, 227] on h4 "Website Visitor" at bounding box center [346, 226] width 252 height 19
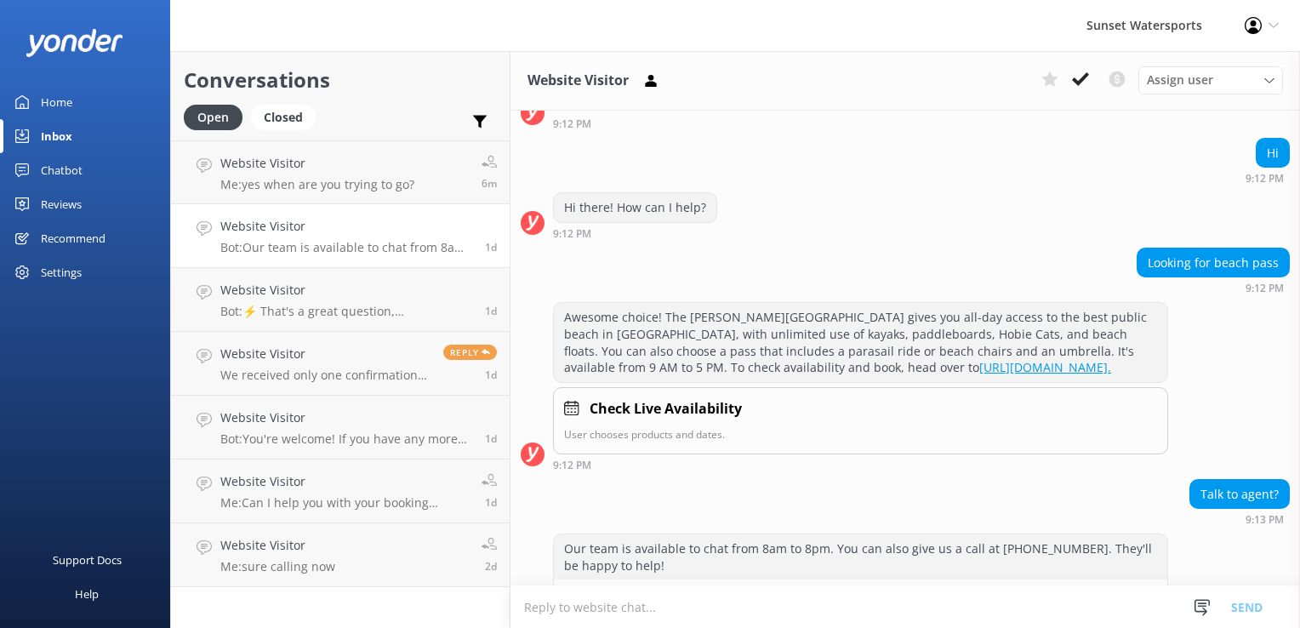
scroll to position [194, 0]
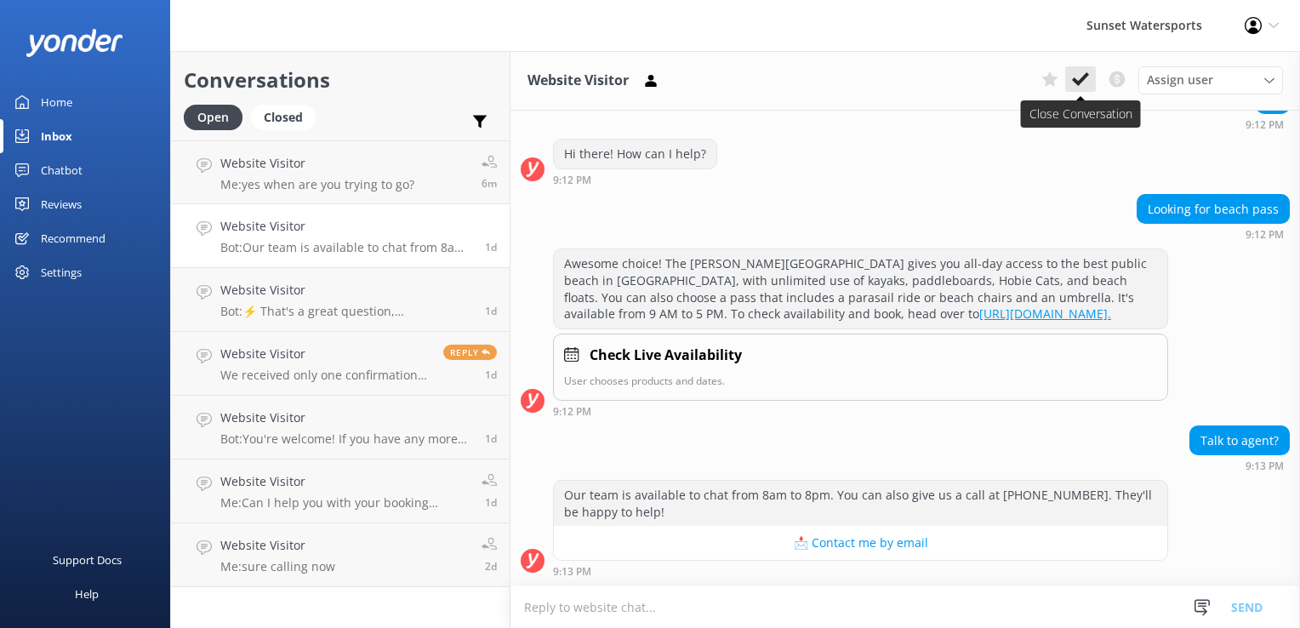
click at [1071, 72] on button at bounding box center [1080, 79] width 31 height 26
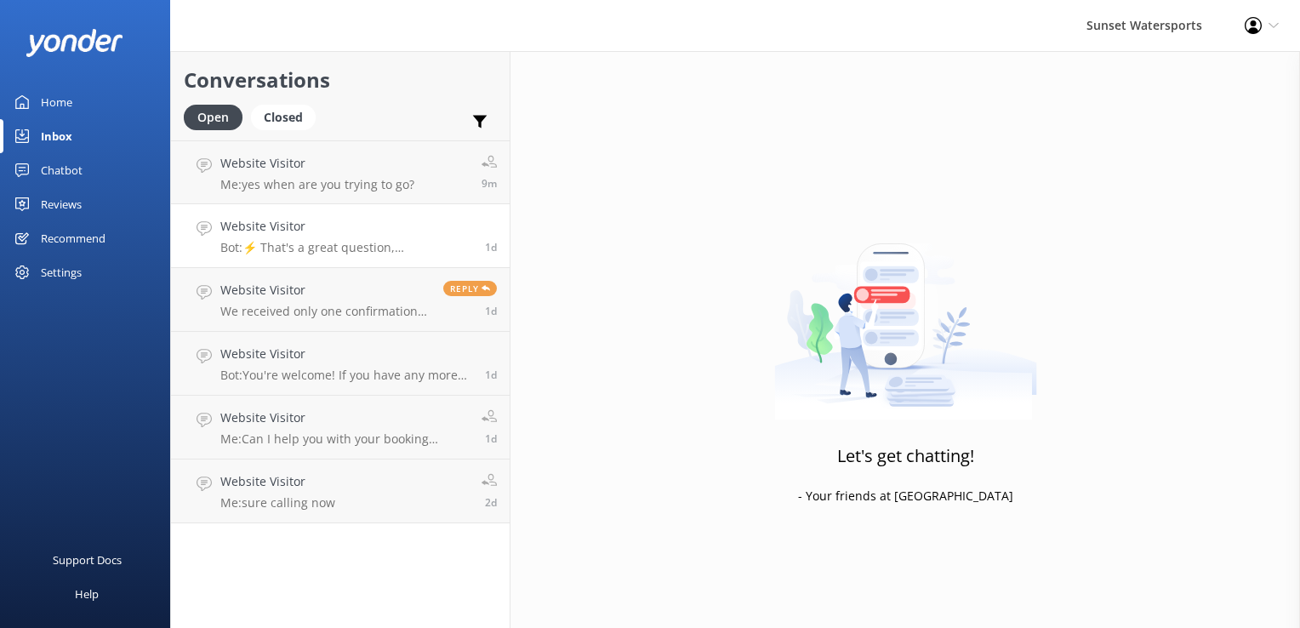
click at [315, 254] on p "Bot: ⚡ That's a great question, unfortunately I do not know the answer. I'm goi…" at bounding box center [346, 247] width 252 height 15
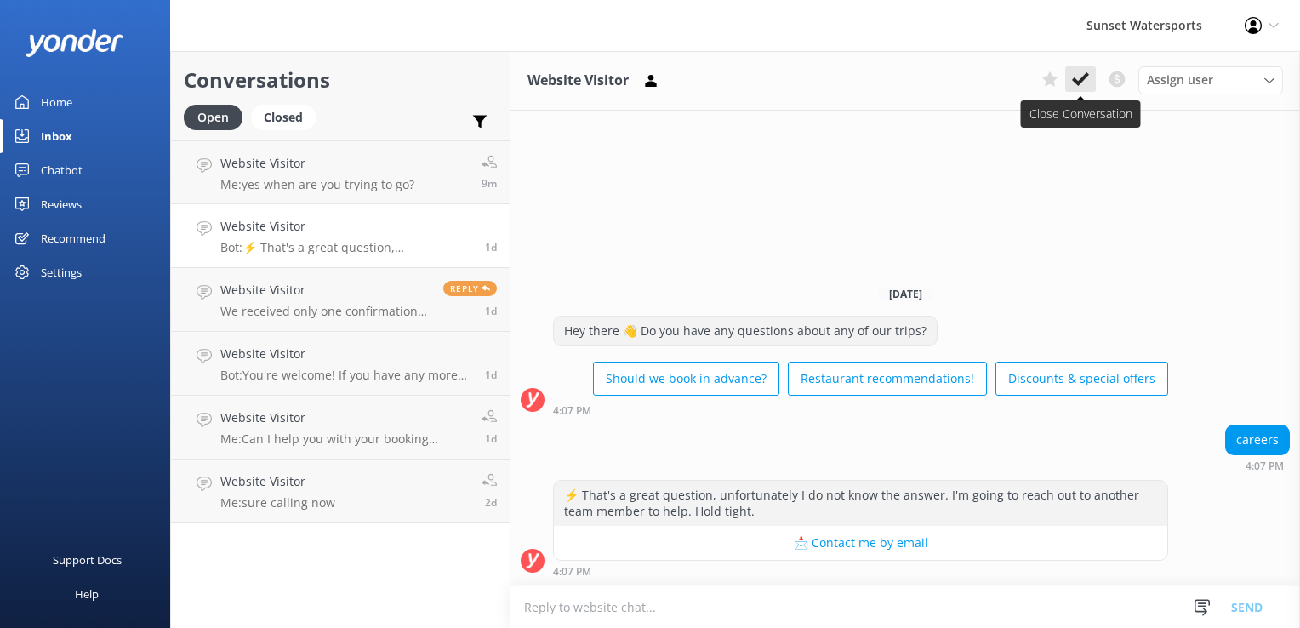
click at [1089, 83] on icon at bounding box center [1080, 79] width 17 height 17
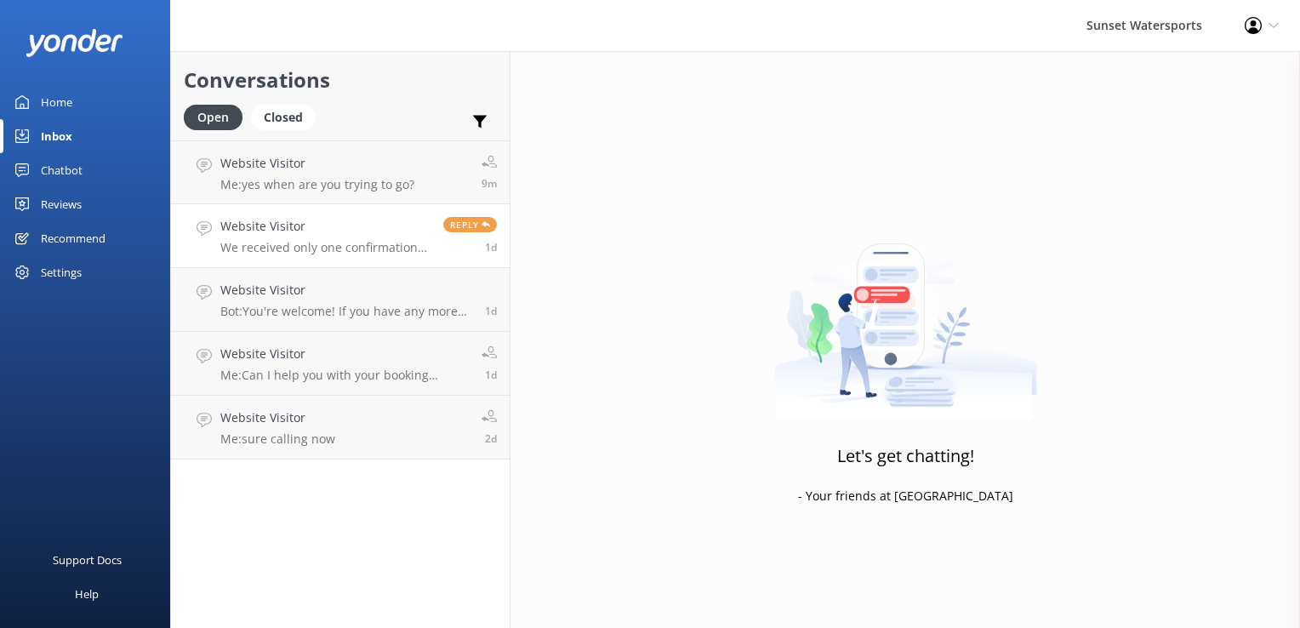
click at [377, 222] on h4 "Website Visitor" at bounding box center [325, 226] width 210 height 19
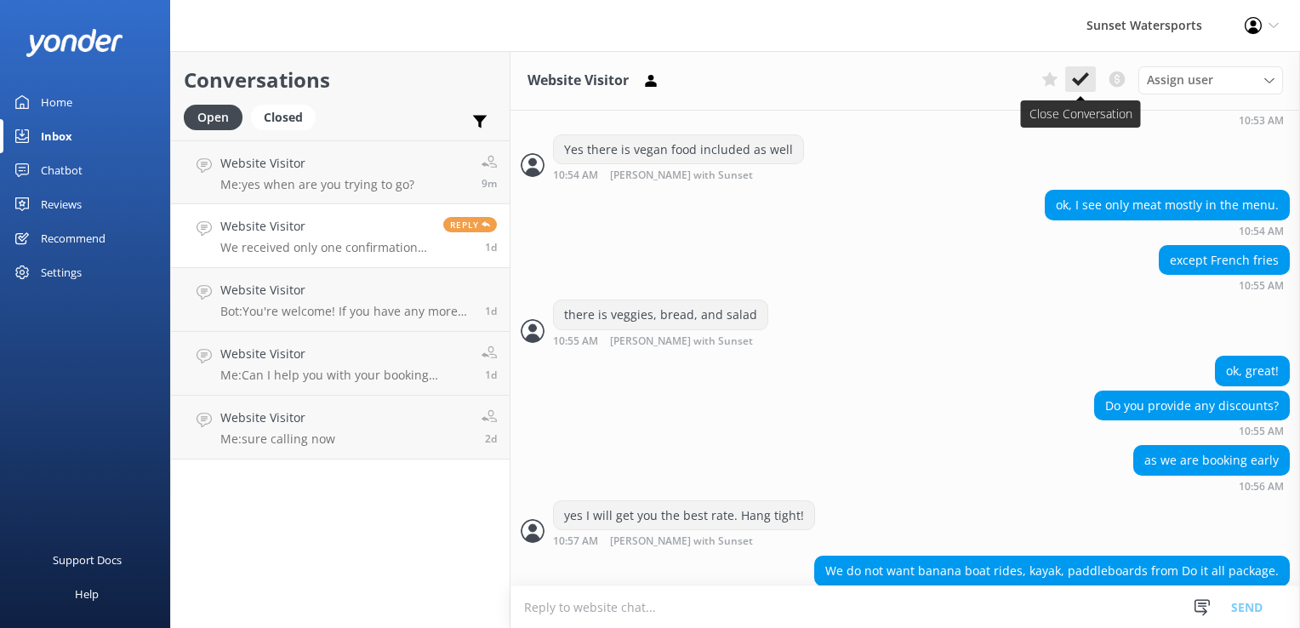
scroll to position [2175, 0]
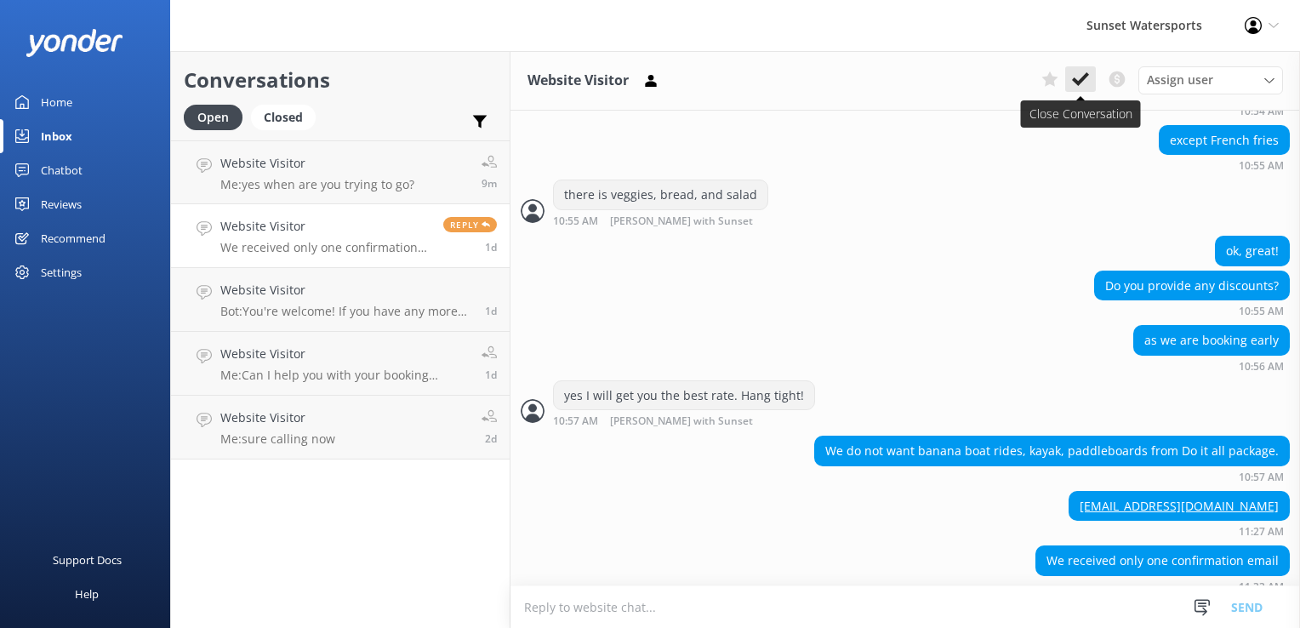
click at [1078, 82] on use at bounding box center [1080, 79] width 17 height 14
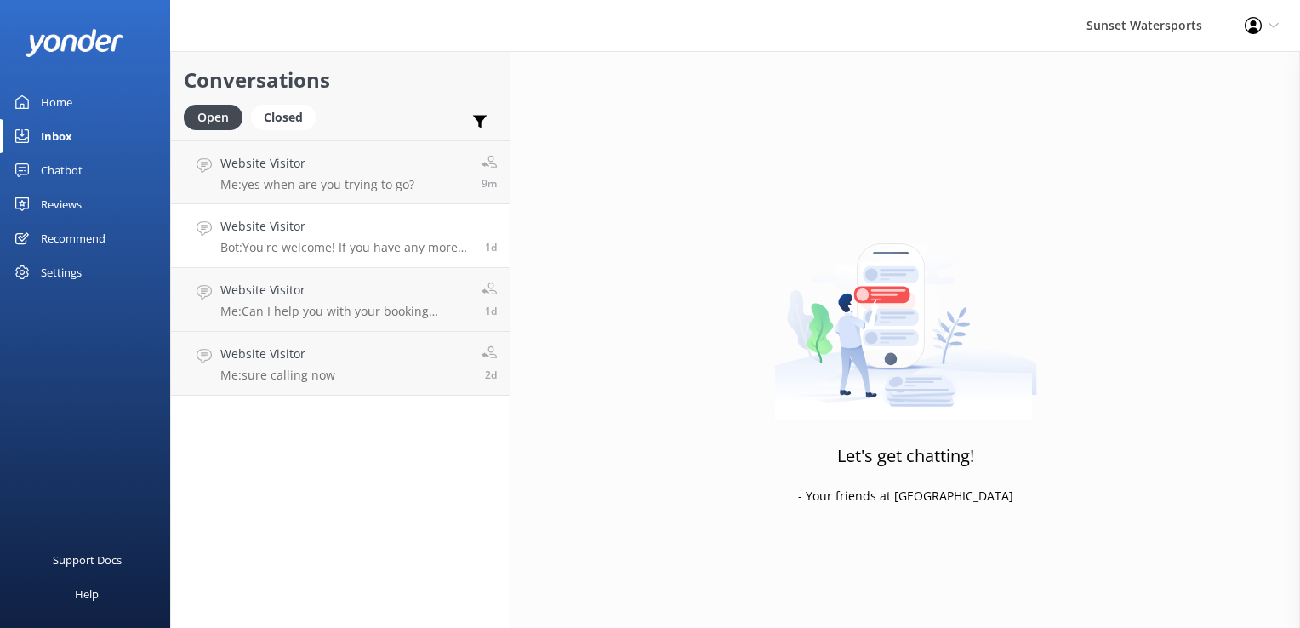
click at [330, 261] on link "Website Visitor Bot: You're welcome! If you have any more questions or need fur…" at bounding box center [340, 236] width 339 height 64
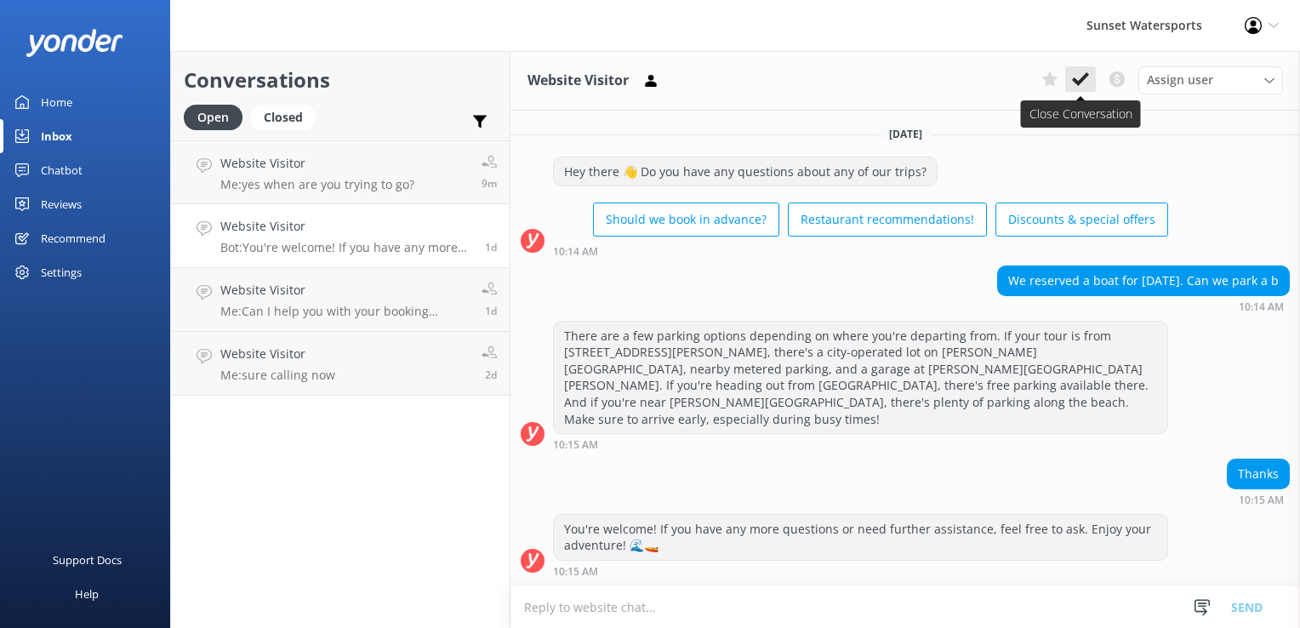
click at [1080, 83] on use at bounding box center [1080, 79] width 17 height 14
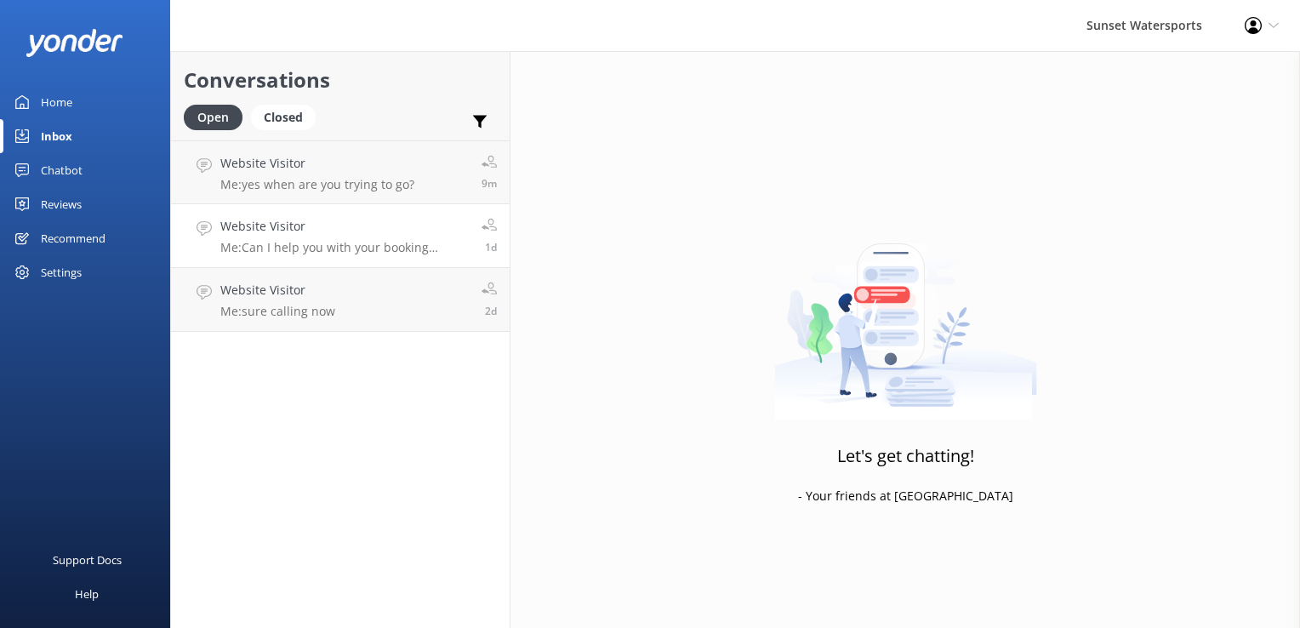
click at [334, 248] on p "Me: Can I help you with your booking [DATE]? Im live and in [GEOGRAPHIC_DATA] t…" at bounding box center [344, 247] width 248 height 15
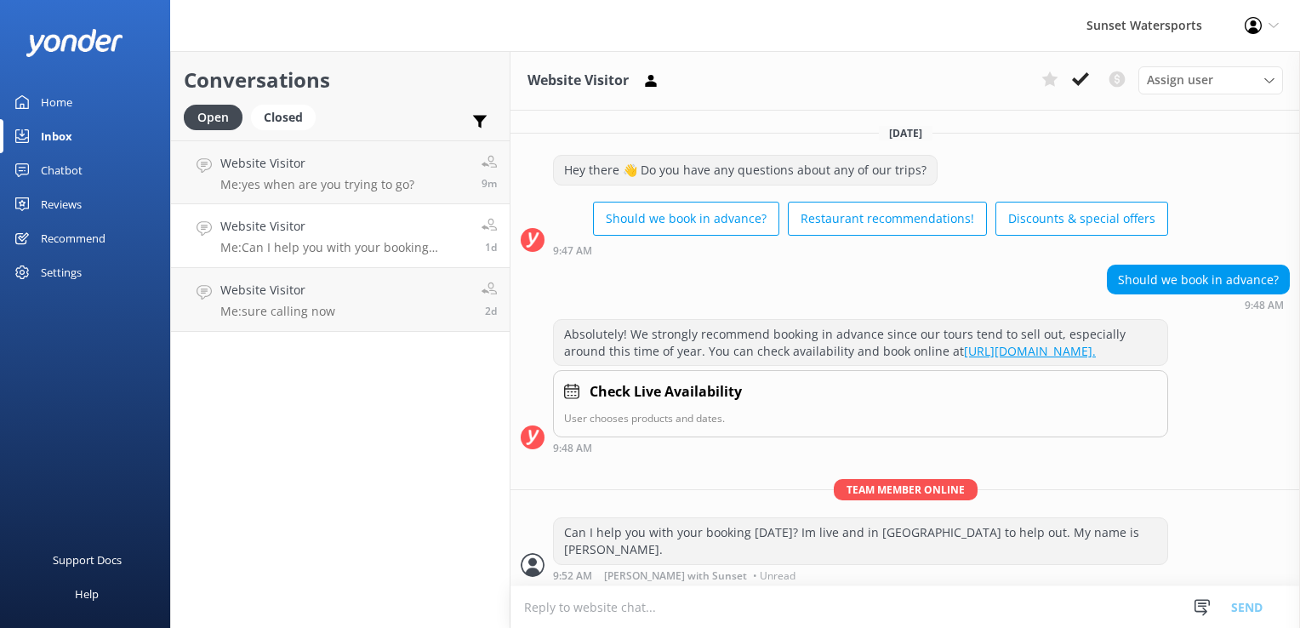
scroll to position [1, 0]
click at [1086, 82] on icon at bounding box center [1080, 79] width 17 height 17
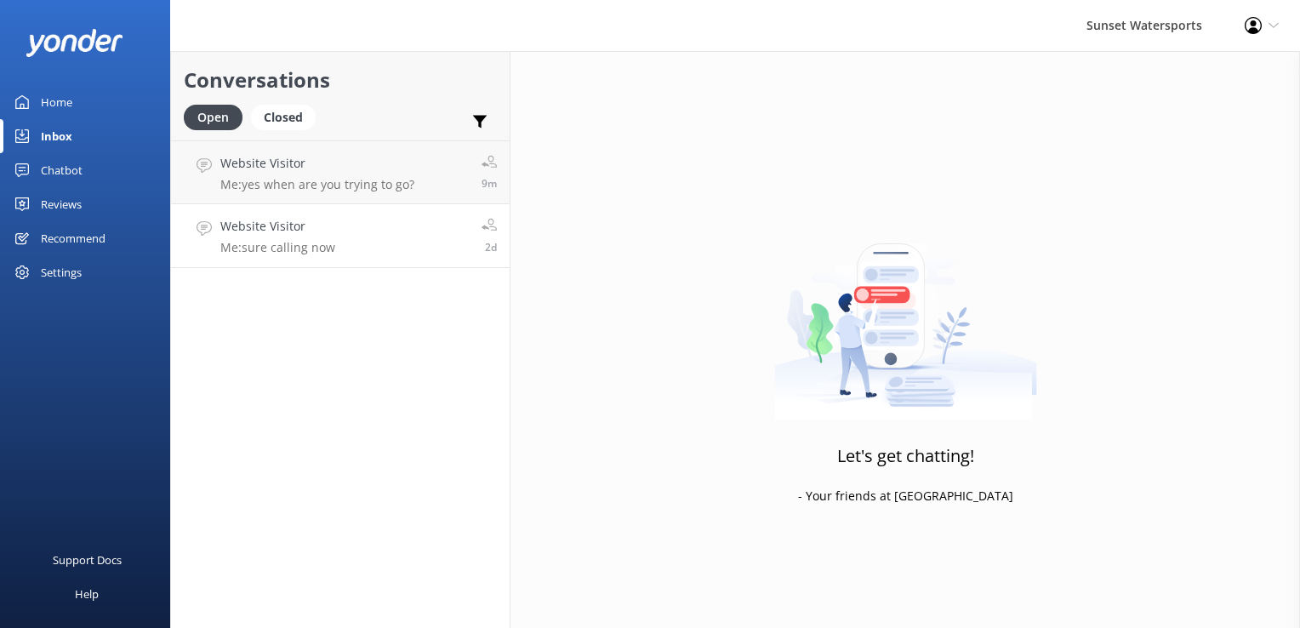
click at [242, 224] on h4 "Website Visitor" at bounding box center [277, 226] width 115 height 19
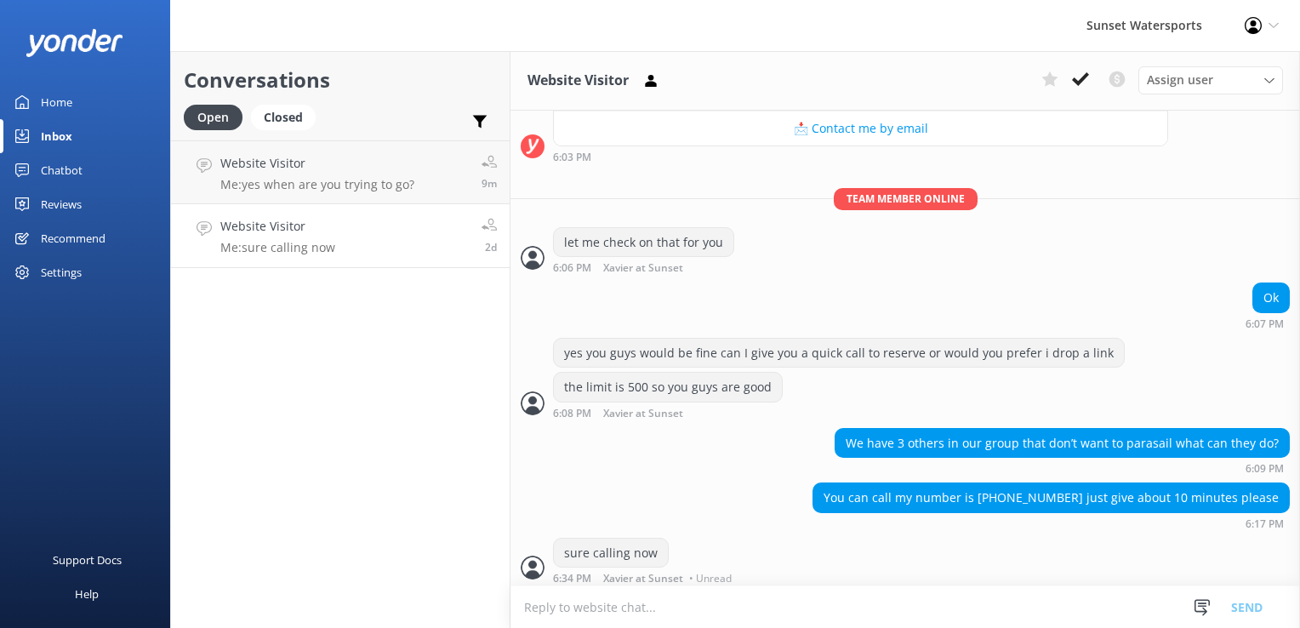
scroll to position [256, 0]
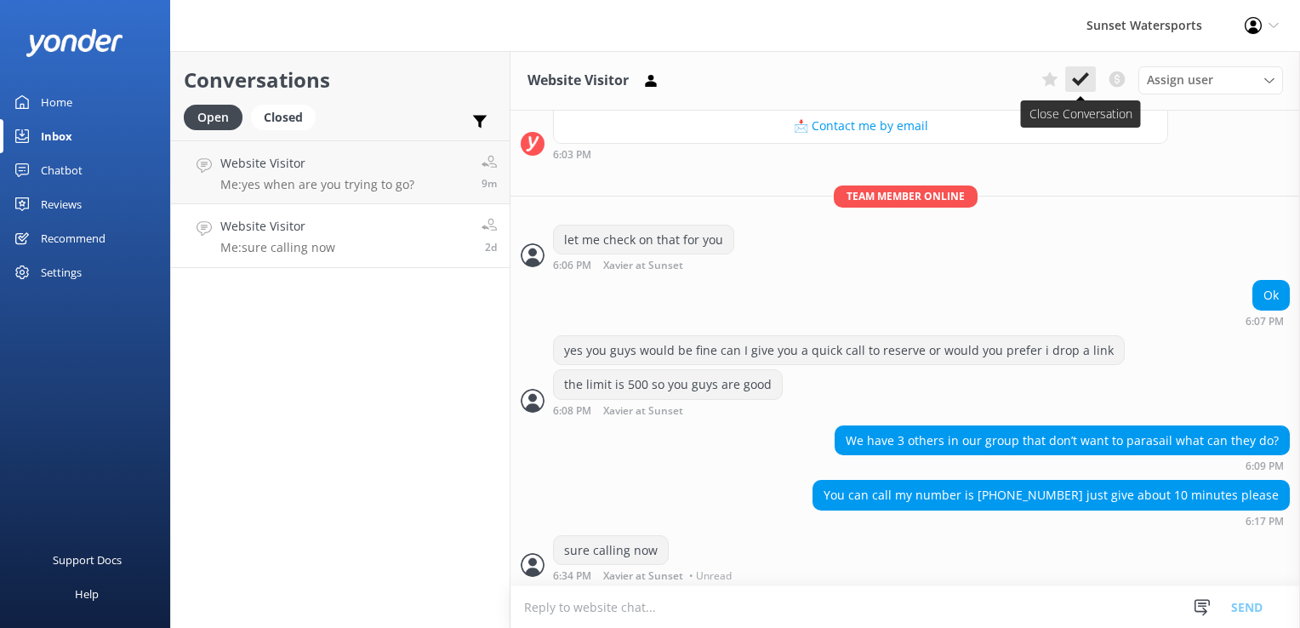
click at [1082, 90] on button at bounding box center [1080, 79] width 31 height 26
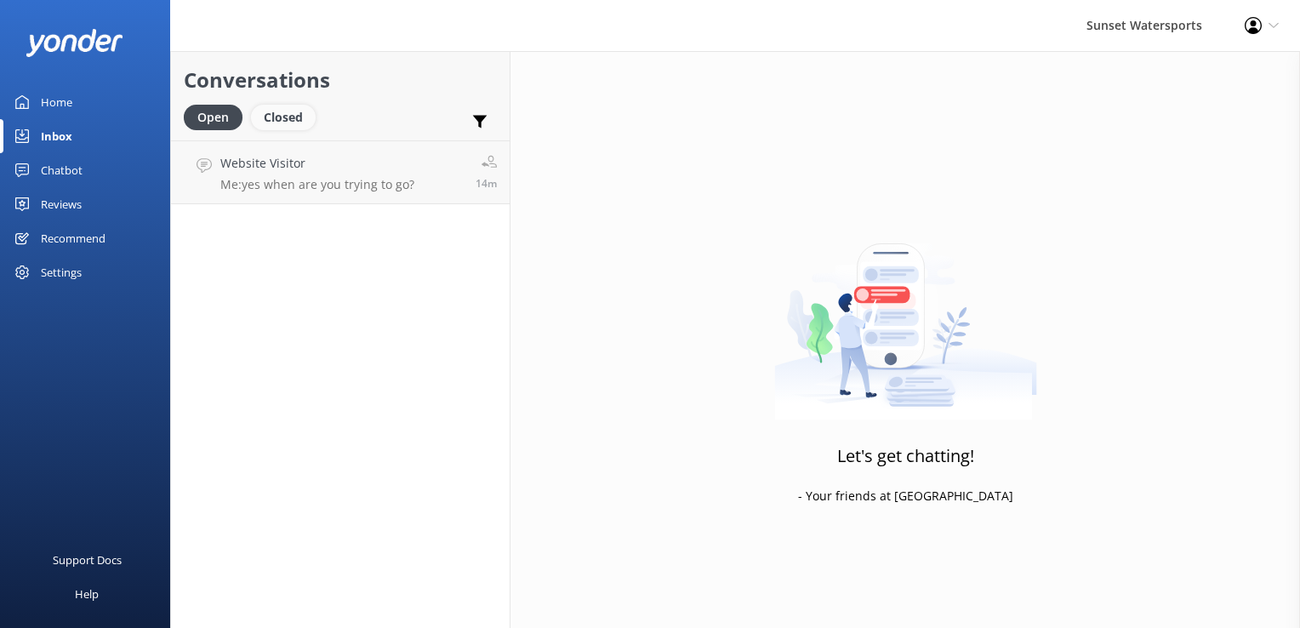
drag, startPoint x: 292, startPoint y: 117, endPoint x: 277, endPoint y: 123, distance: 15.3
click at [292, 117] on div "Closed" at bounding box center [283, 118] width 65 height 26
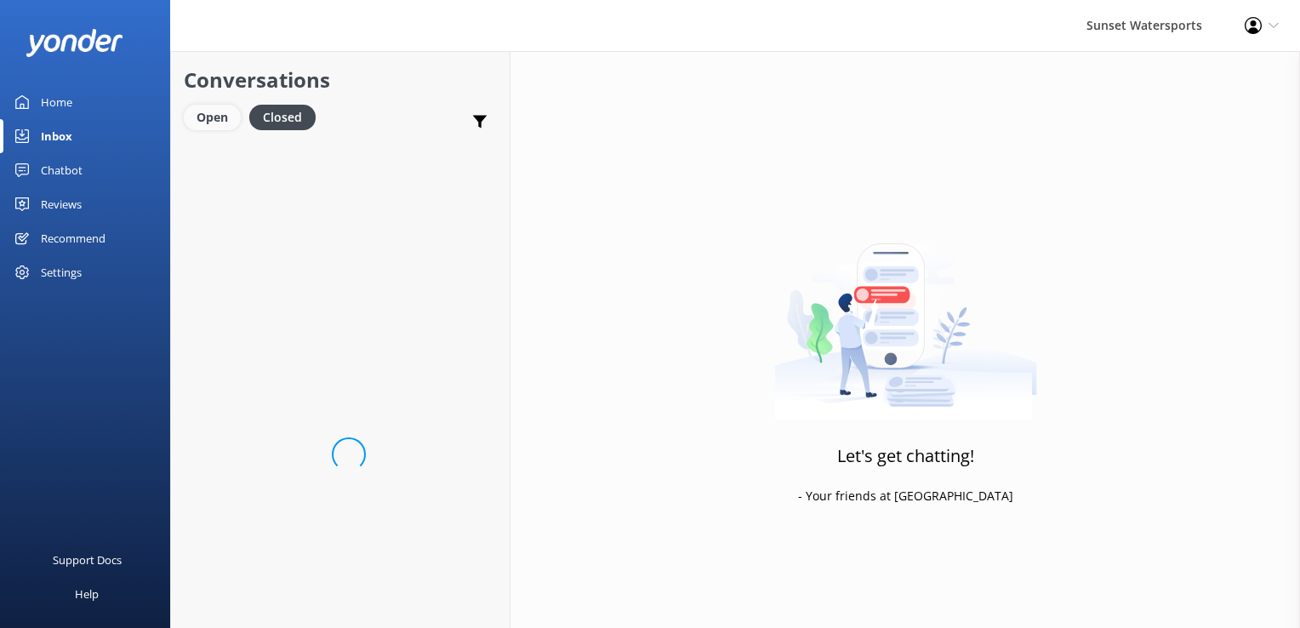
click at [214, 124] on div "Open" at bounding box center [212, 118] width 57 height 26
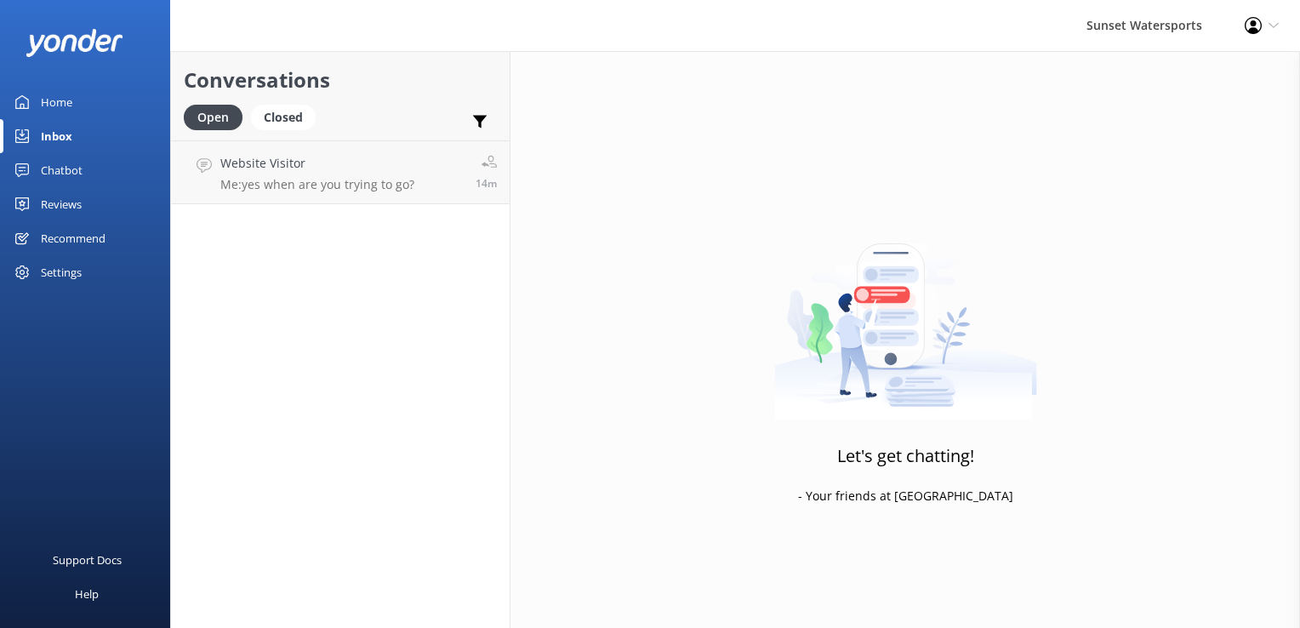
click at [344, 107] on div "Open Closed Important Converted Assigned to me Unassigned SMS" at bounding box center [340, 125] width 313 height 41
click at [294, 117] on div "Closed" at bounding box center [283, 118] width 65 height 26
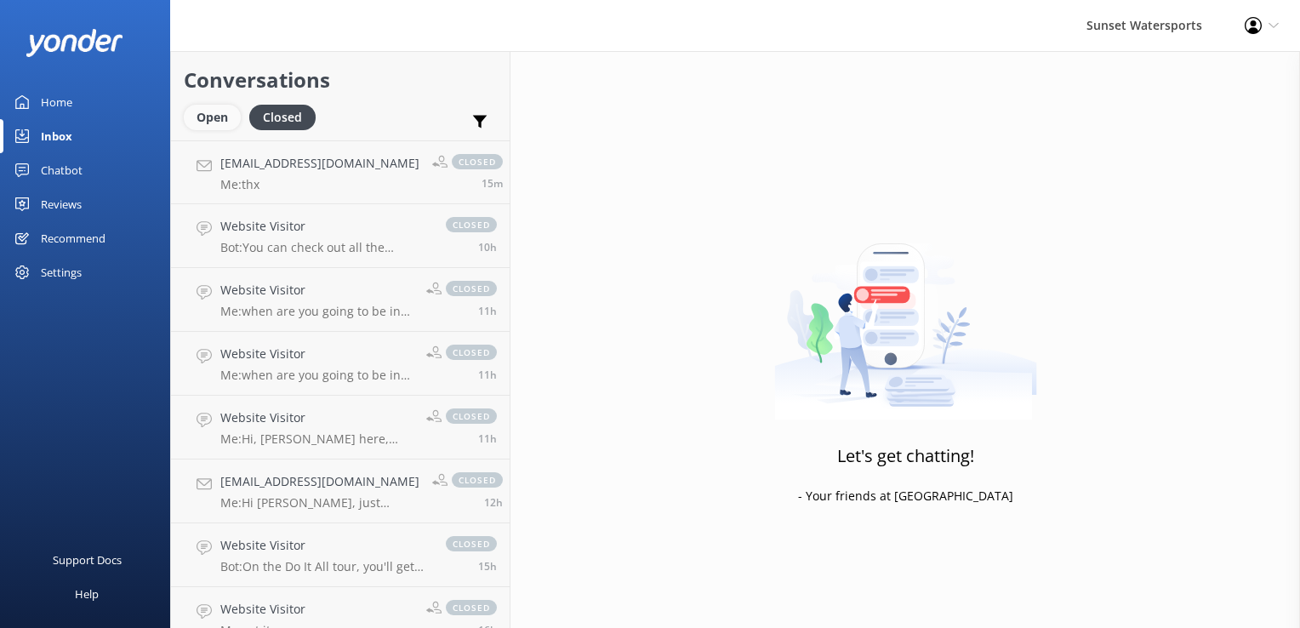
click at [219, 118] on div "Open" at bounding box center [212, 118] width 57 height 26
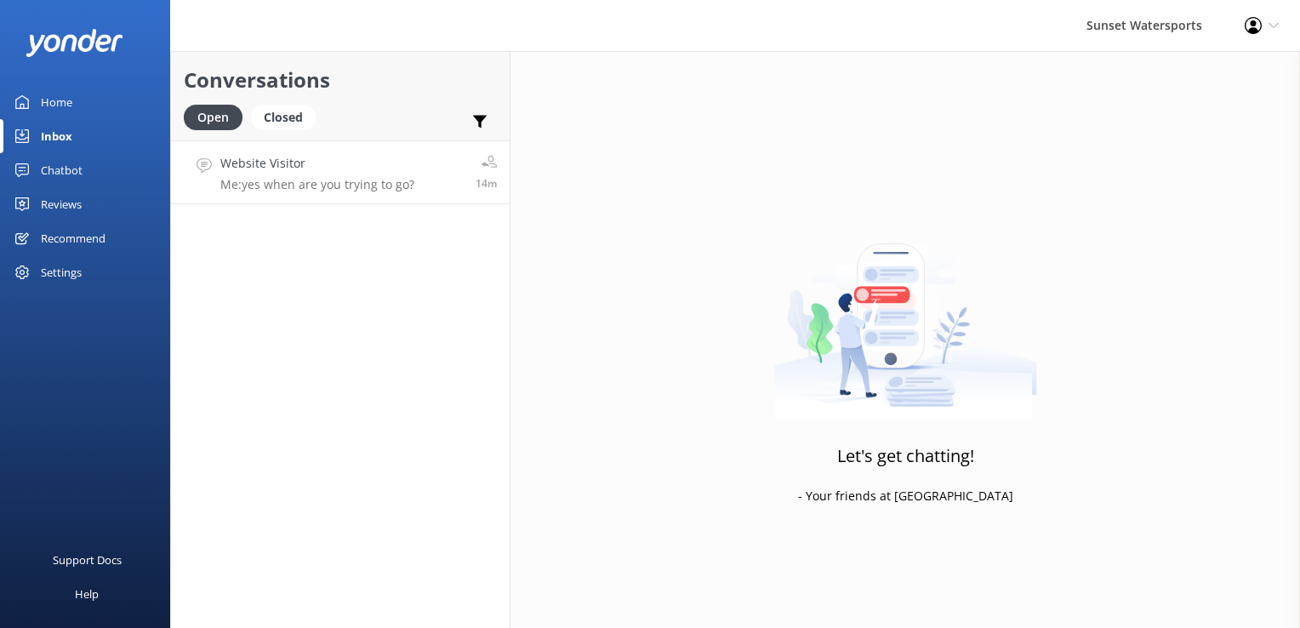
click at [237, 177] on p "Me: yes when are you trying to go?" at bounding box center [317, 184] width 194 height 15
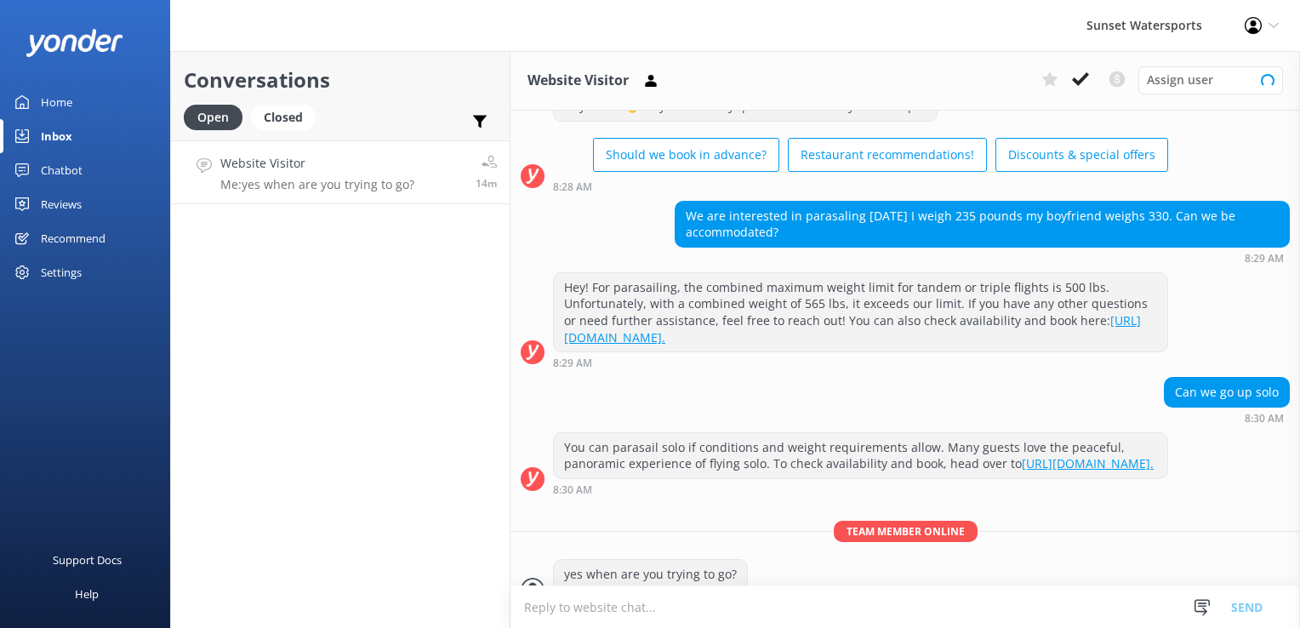
scroll to position [105, 0]
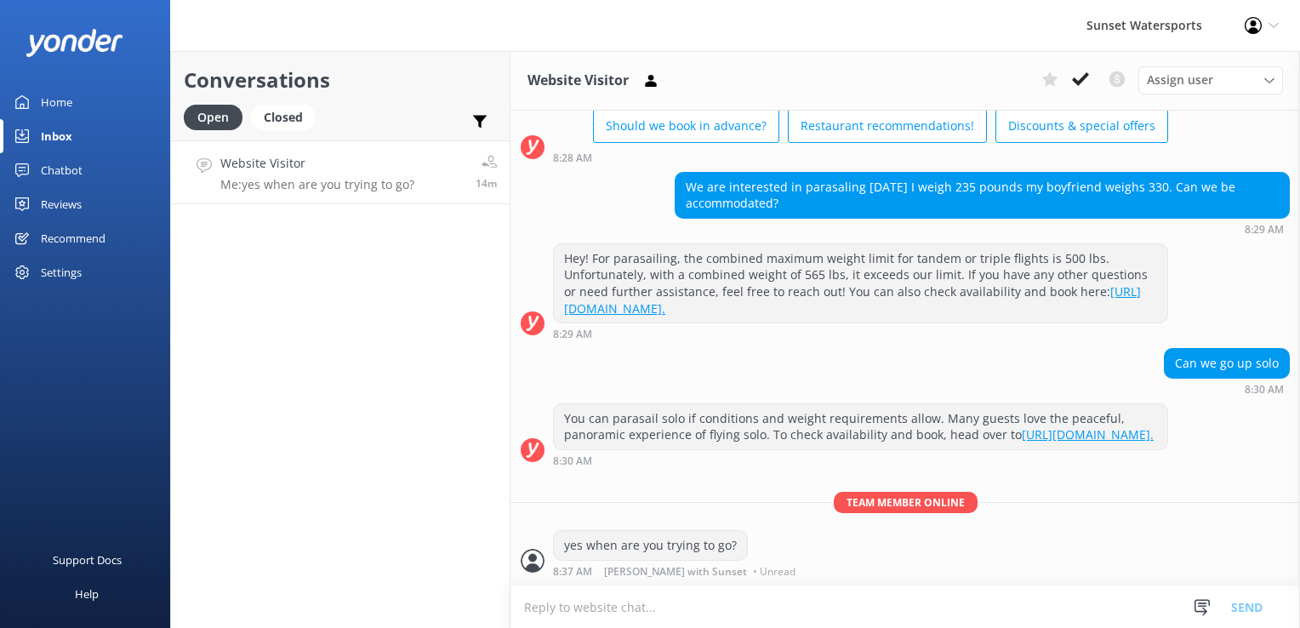
click at [59, 149] on div "Inbox" at bounding box center [56, 136] width 31 height 34
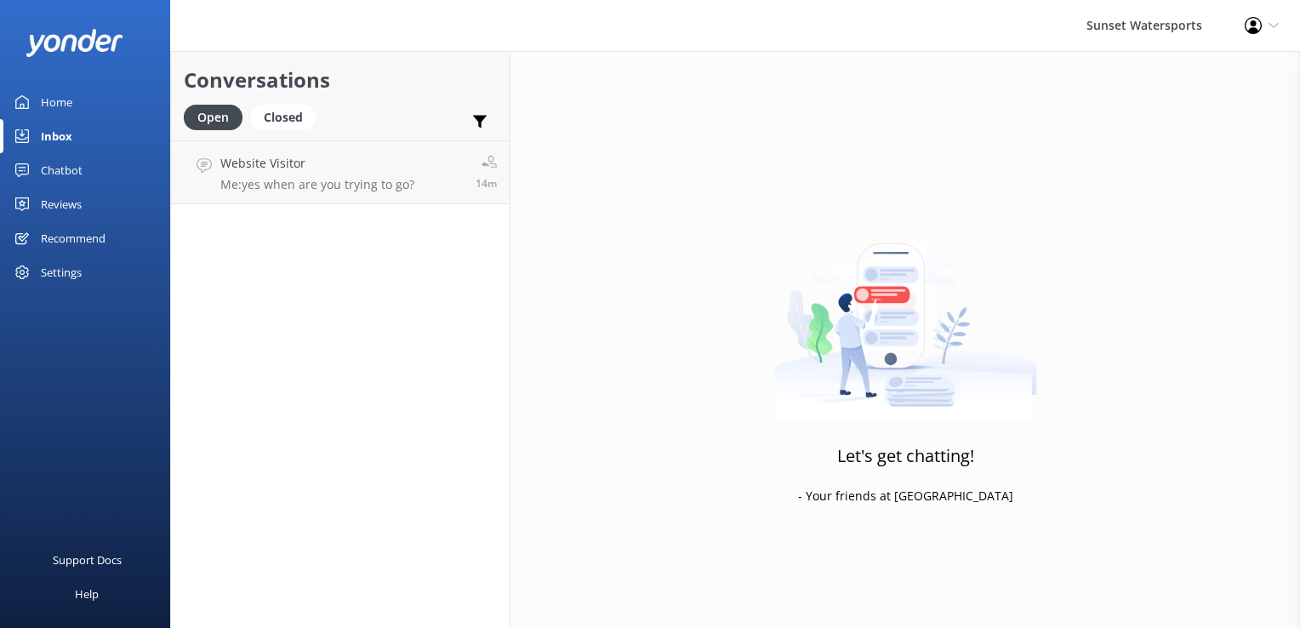
click at [60, 158] on div "Chatbot" at bounding box center [62, 170] width 42 height 34
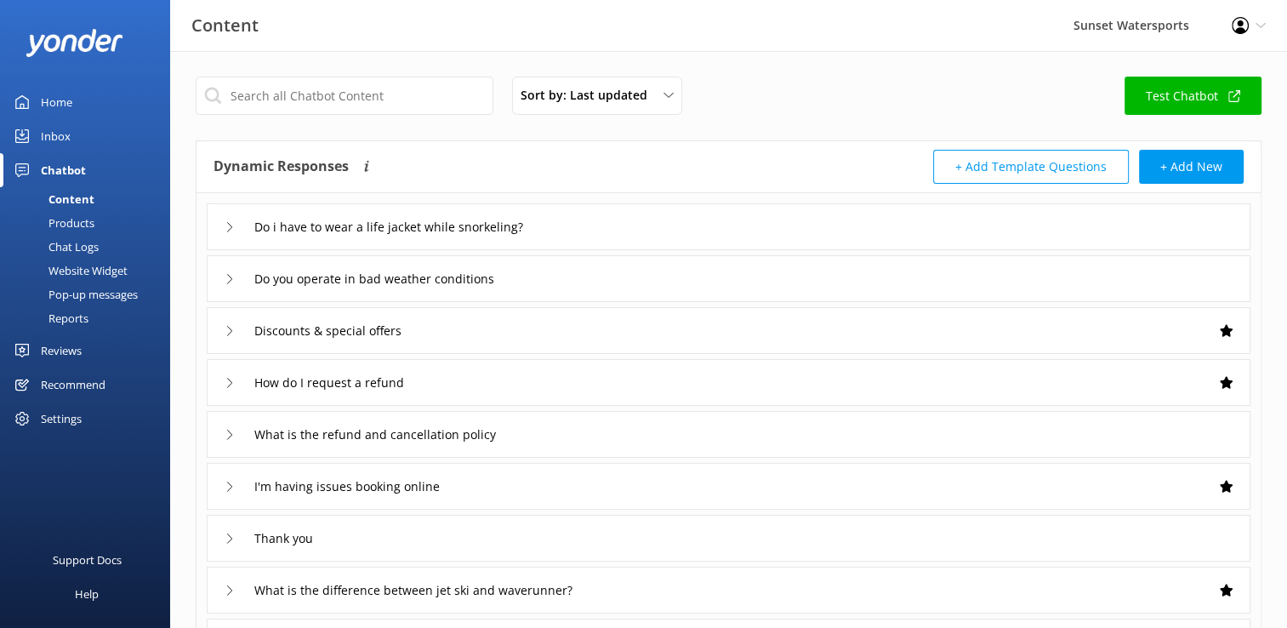
click at [88, 241] on div "Chat Logs" at bounding box center [54, 247] width 88 height 24
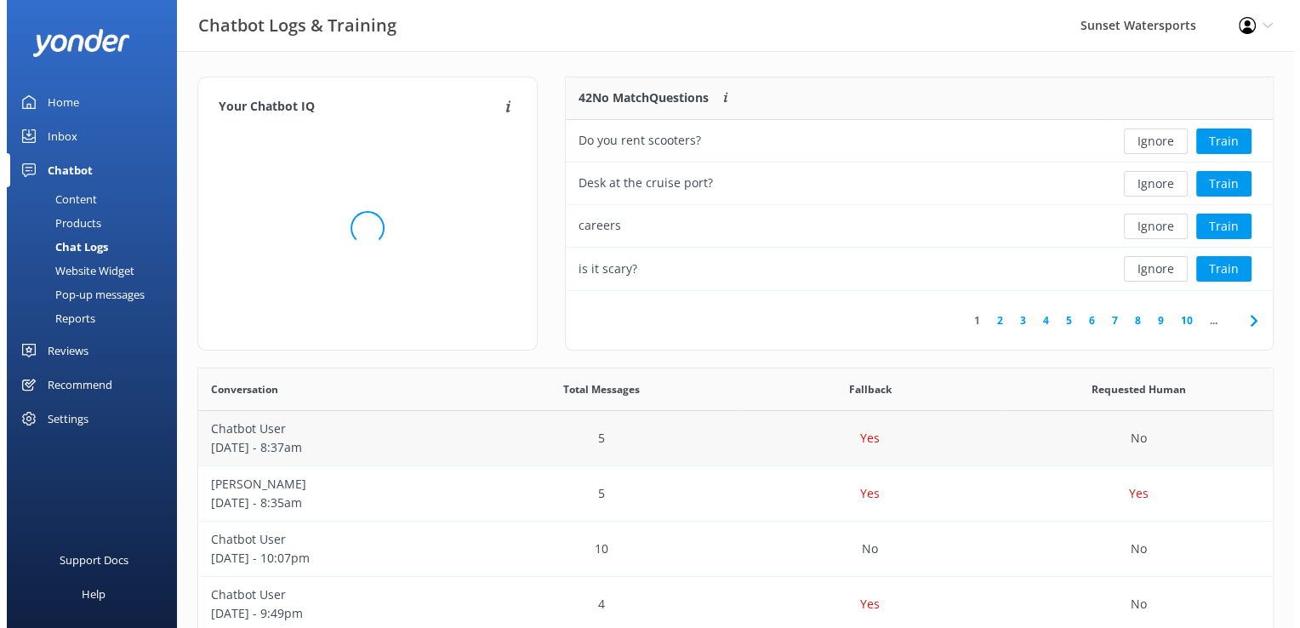
scroll to position [200, 693]
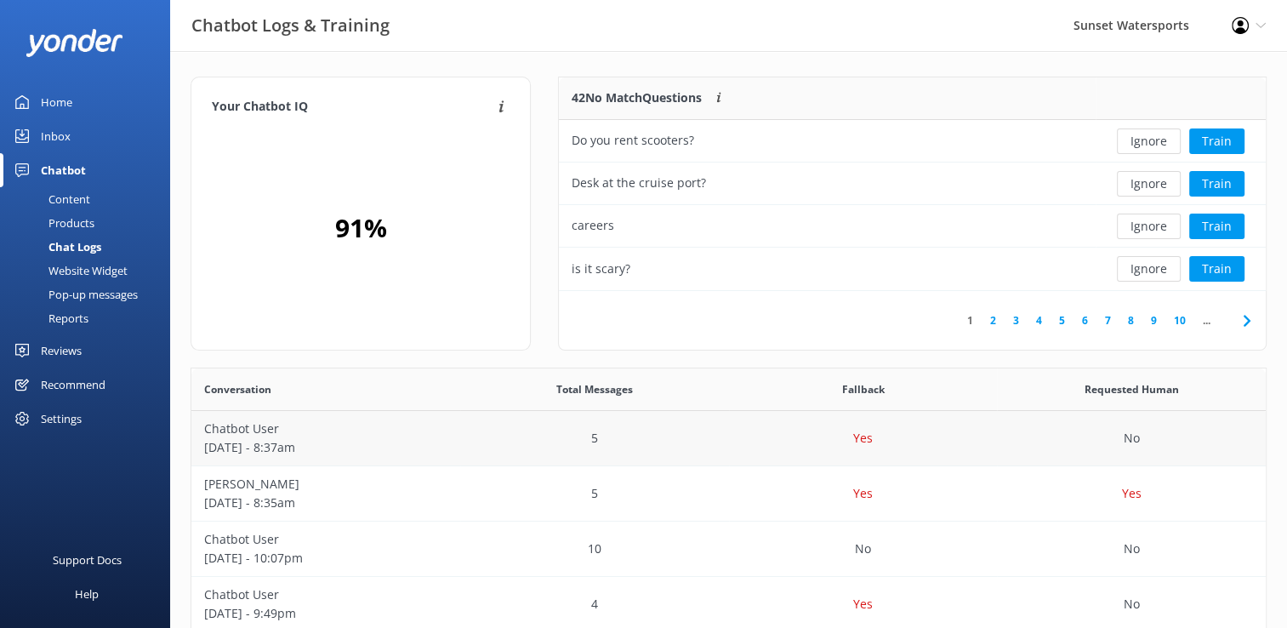
click at [296, 443] on p "[DATE] - 8:37am" at bounding box center [325, 447] width 243 height 19
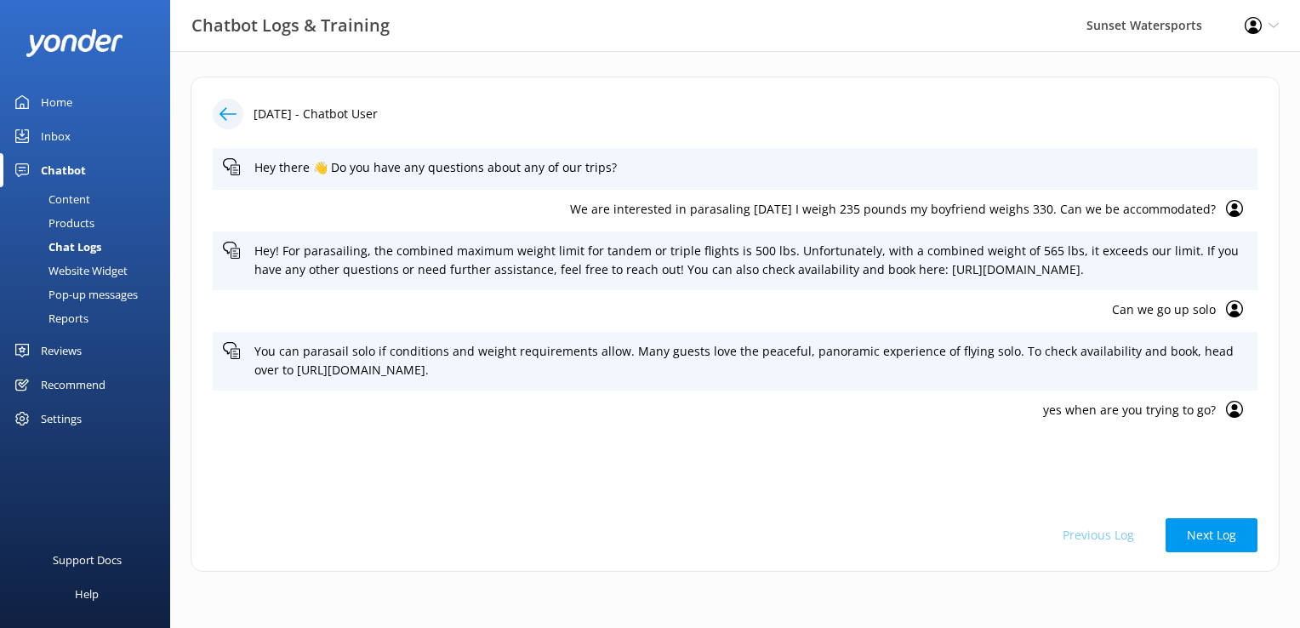
click at [67, 127] on div "Inbox" at bounding box center [56, 136] width 30 height 34
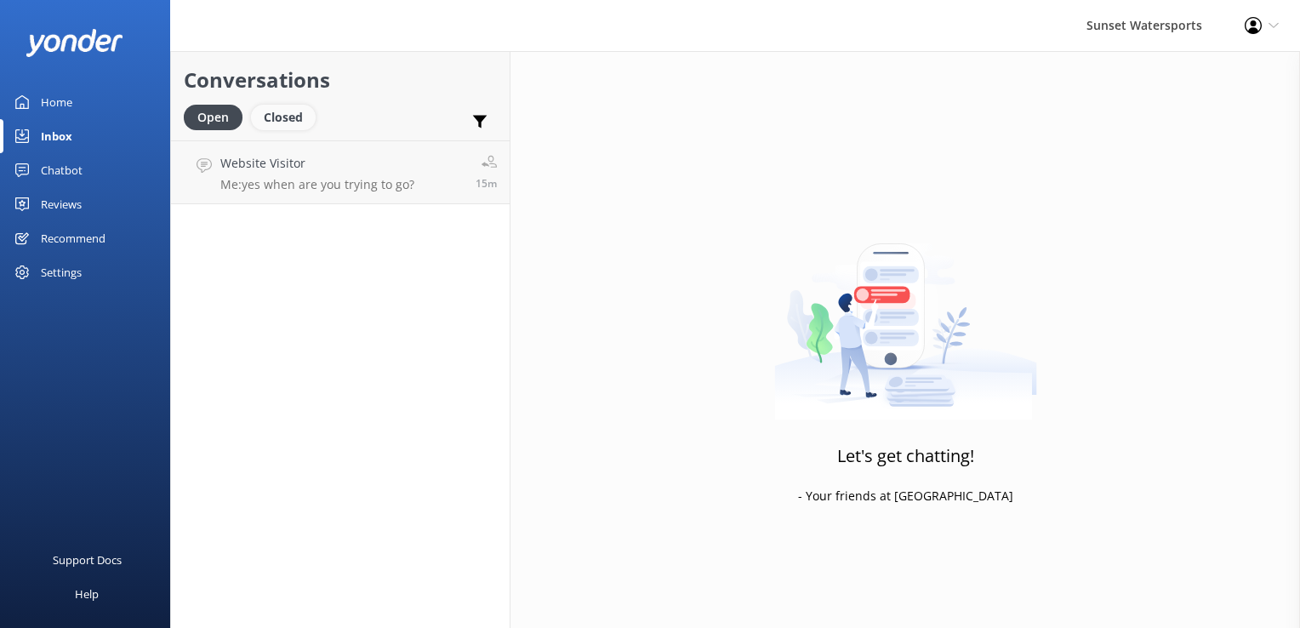
click at [278, 123] on div "Closed" at bounding box center [283, 118] width 65 height 26
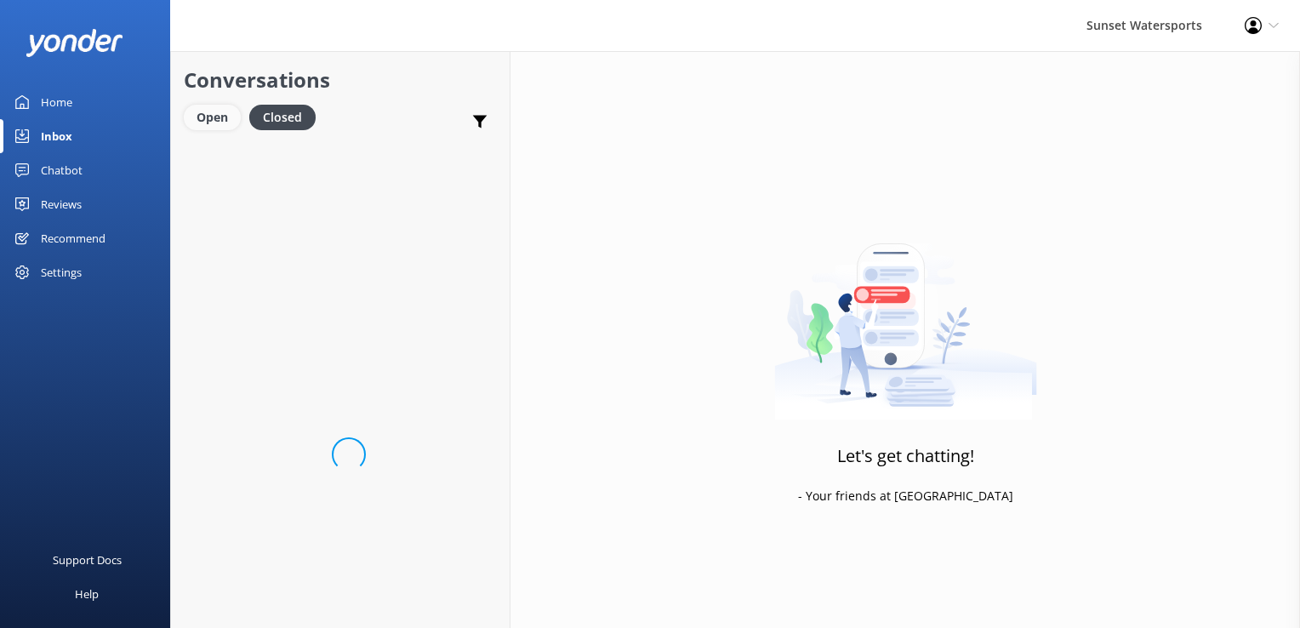
click at [215, 129] on div "Open" at bounding box center [212, 118] width 57 height 26
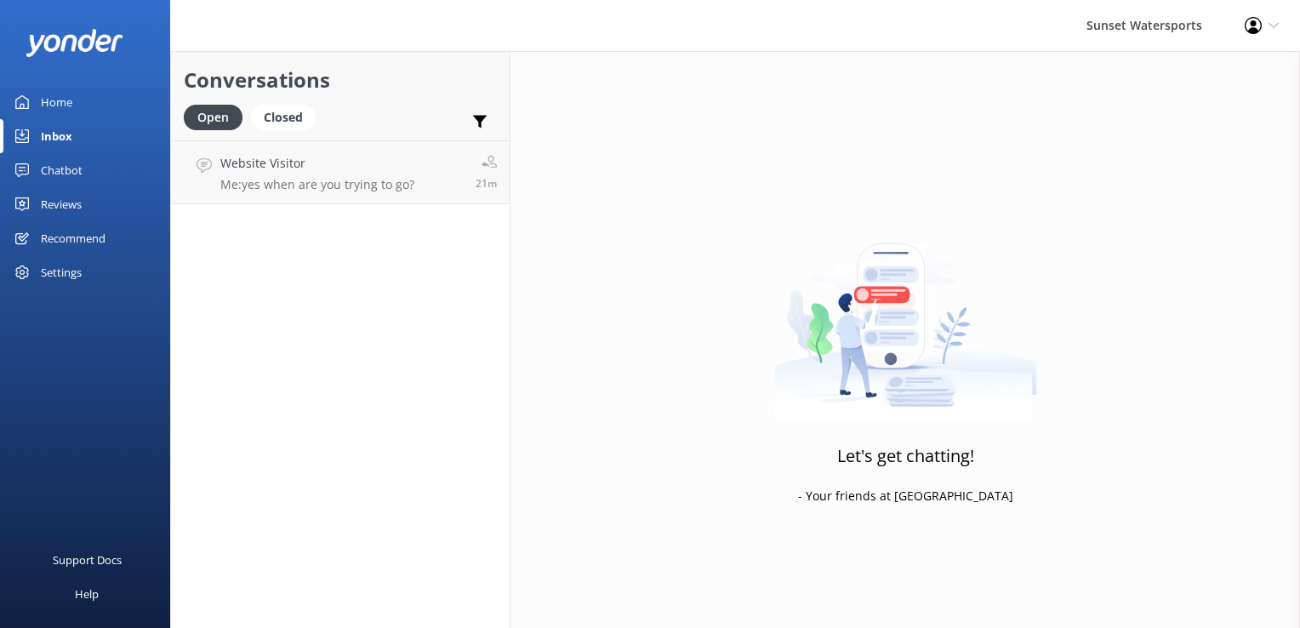
click at [317, 117] on link "Closed" at bounding box center [287, 116] width 73 height 19
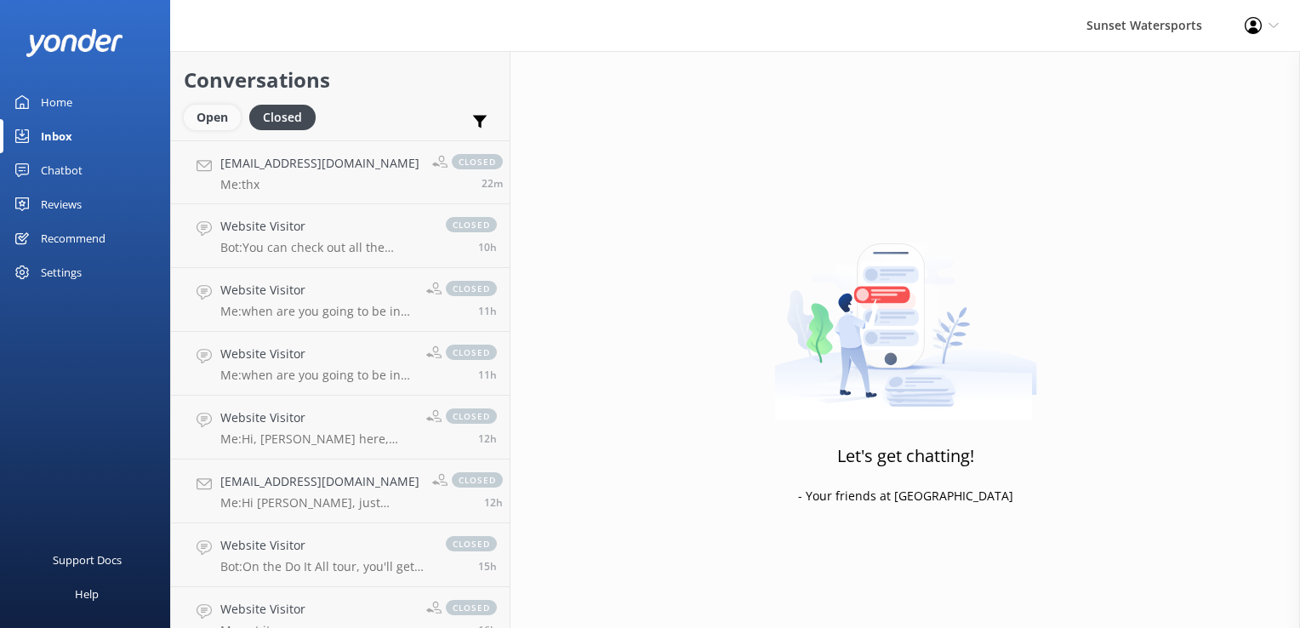
click at [202, 121] on div "Open" at bounding box center [212, 118] width 57 height 26
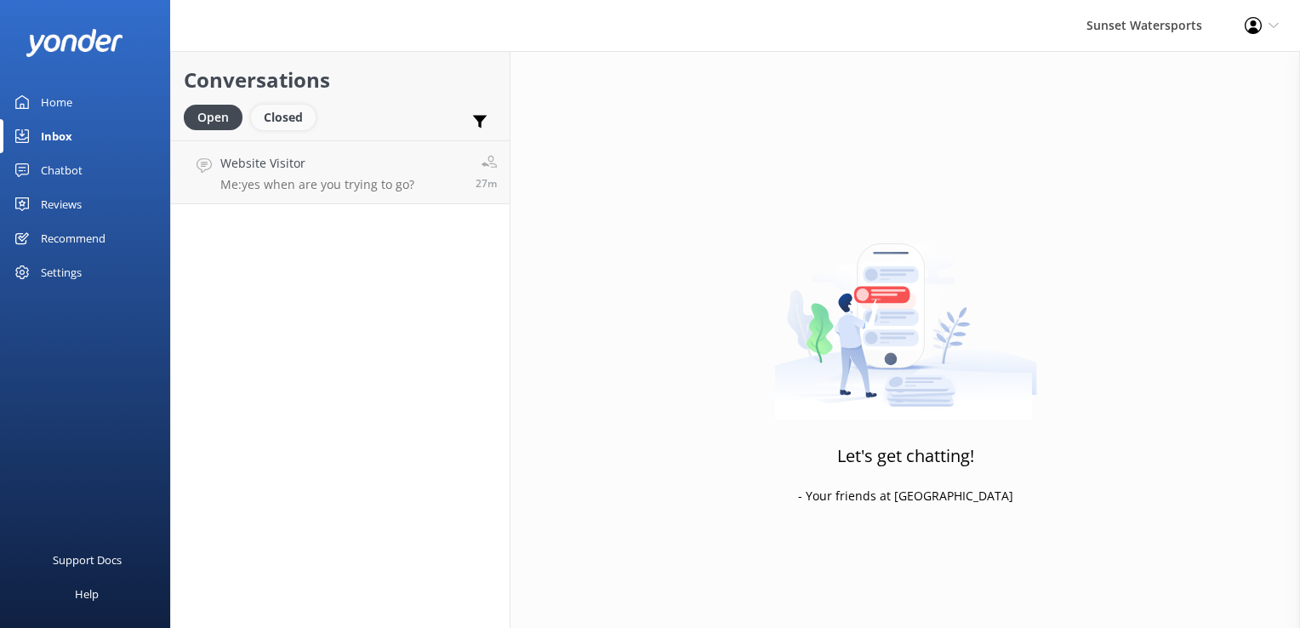
click at [288, 121] on div "Closed" at bounding box center [283, 118] width 65 height 26
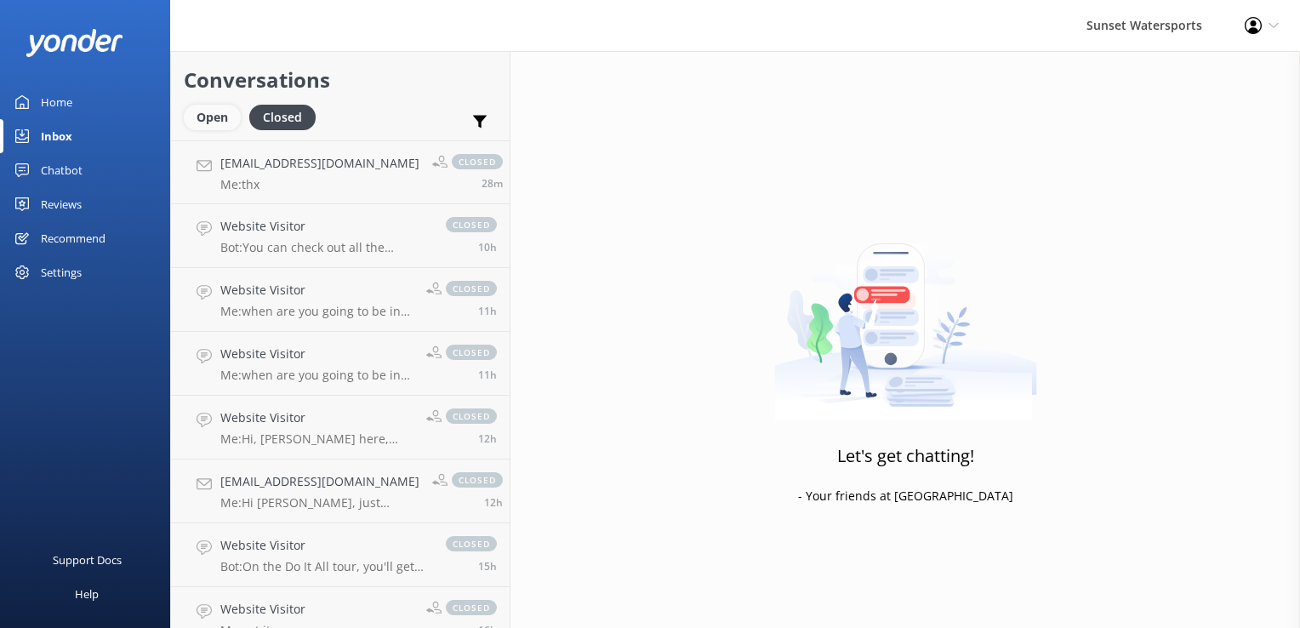
click at [208, 123] on div "Open" at bounding box center [212, 118] width 57 height 26
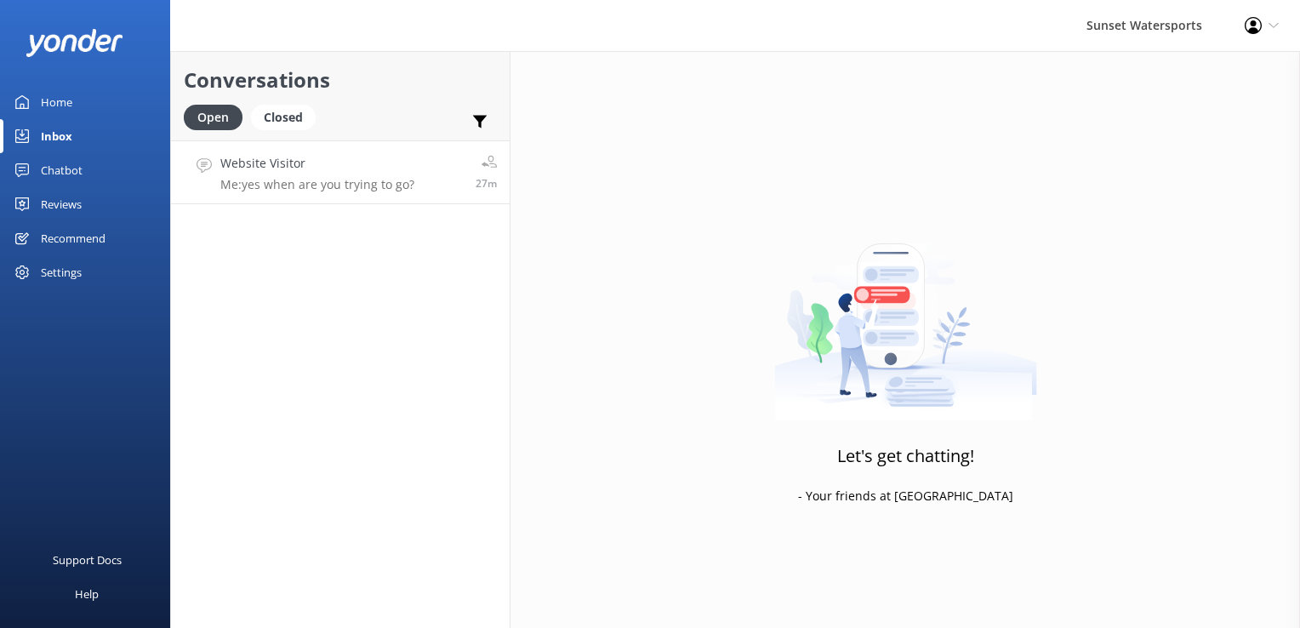
click at [299, 168] on h4 "Website Visitor" at bounding box center [317, 163] width 194 height 19
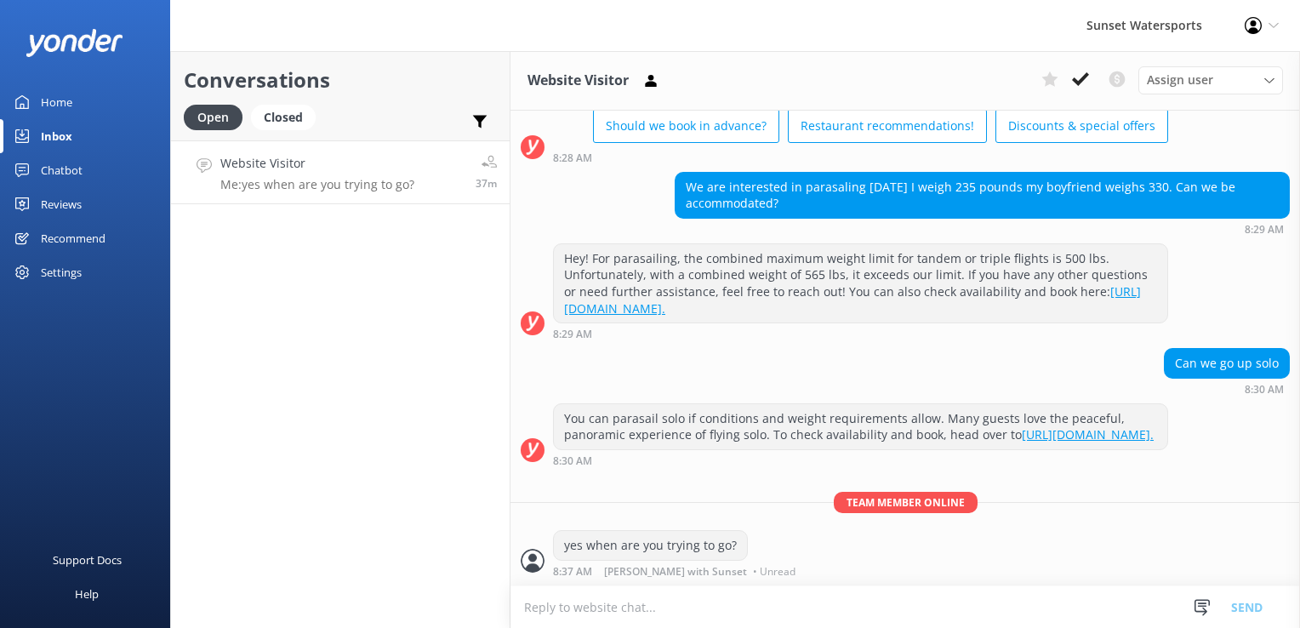
scroll to position [105, 0]
click at [287, 123] on div "Closed" at bounding box center [283, 118] width 65 height 26
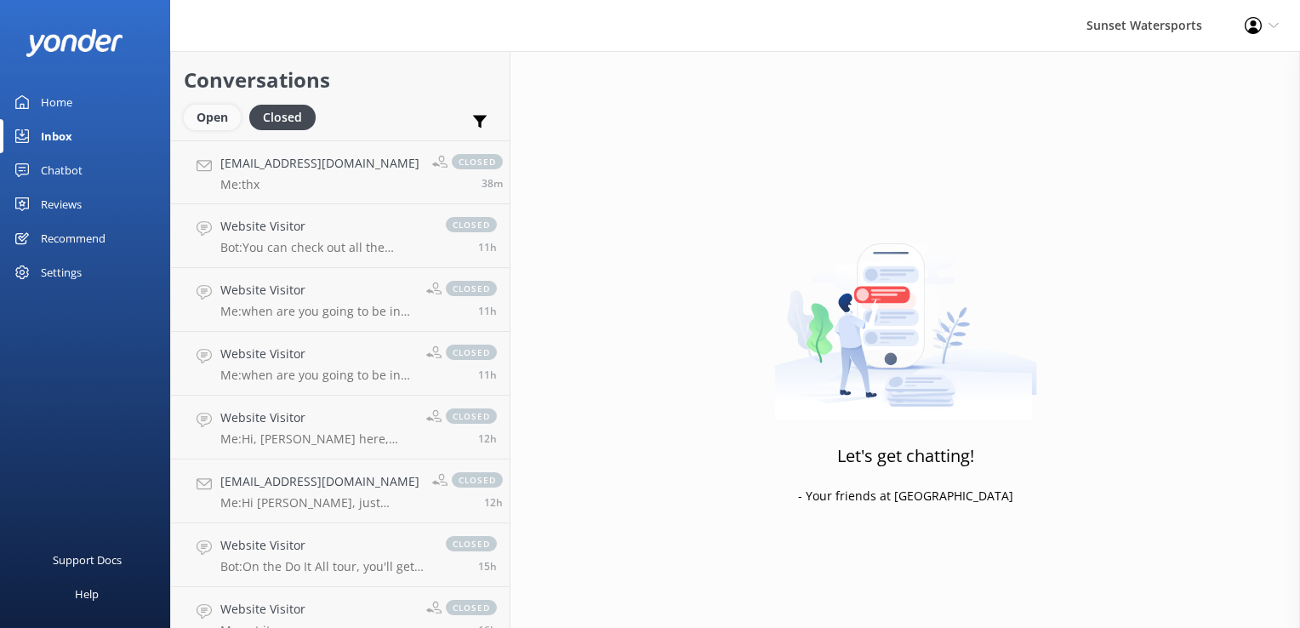
click at [204, 121] on div "Open" at bounding box center [212, 118] width 57 height 26
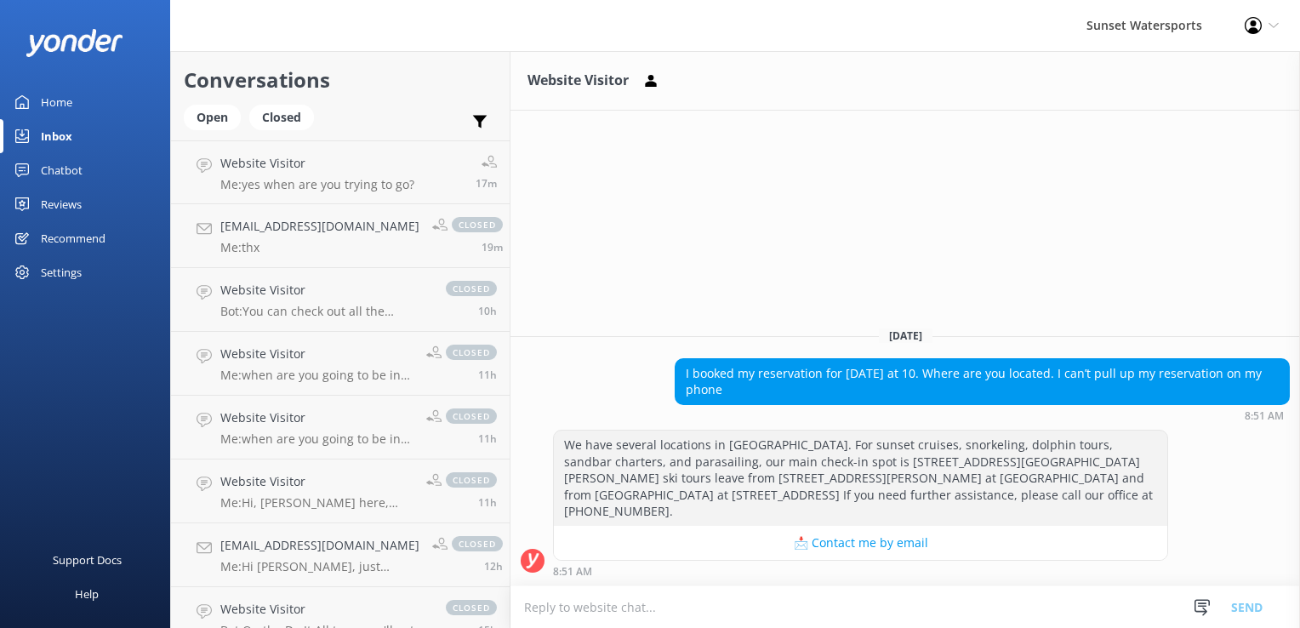
click at [600, 619] on textarea at bounding box center [905, 607] width 790 height 42
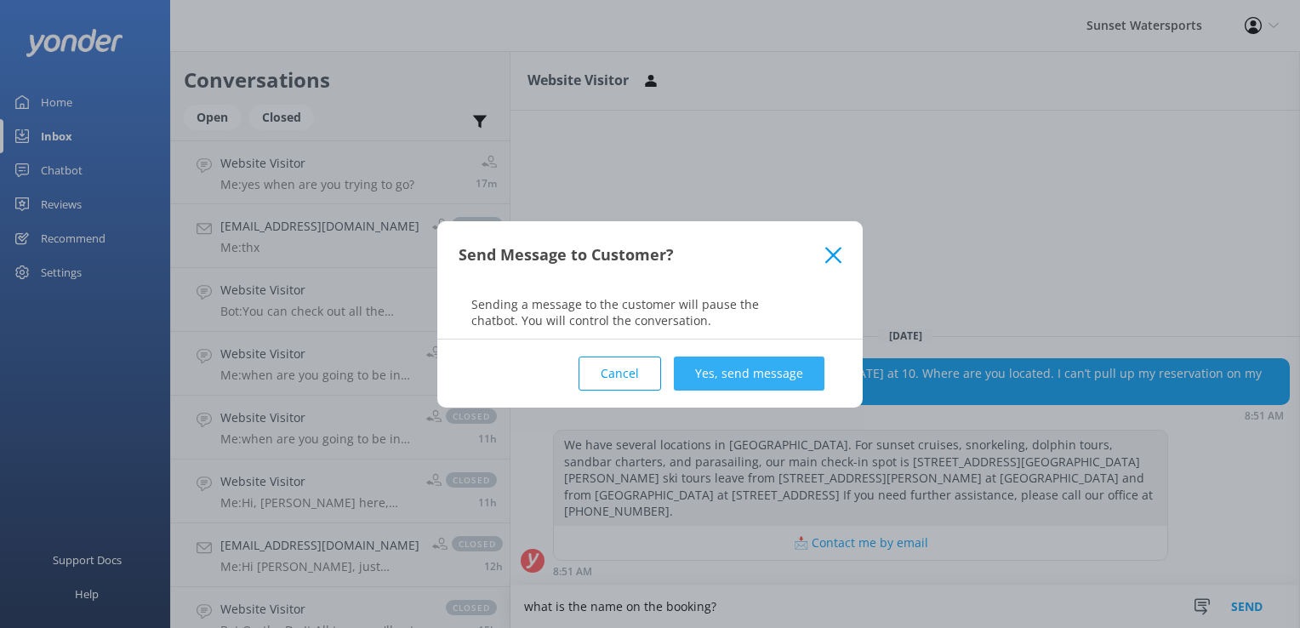
type textarea "what is the name on the booking?"
click at [799, 371] on button "Yes, send message" at bounding box center [749, 373] width 151 height 34
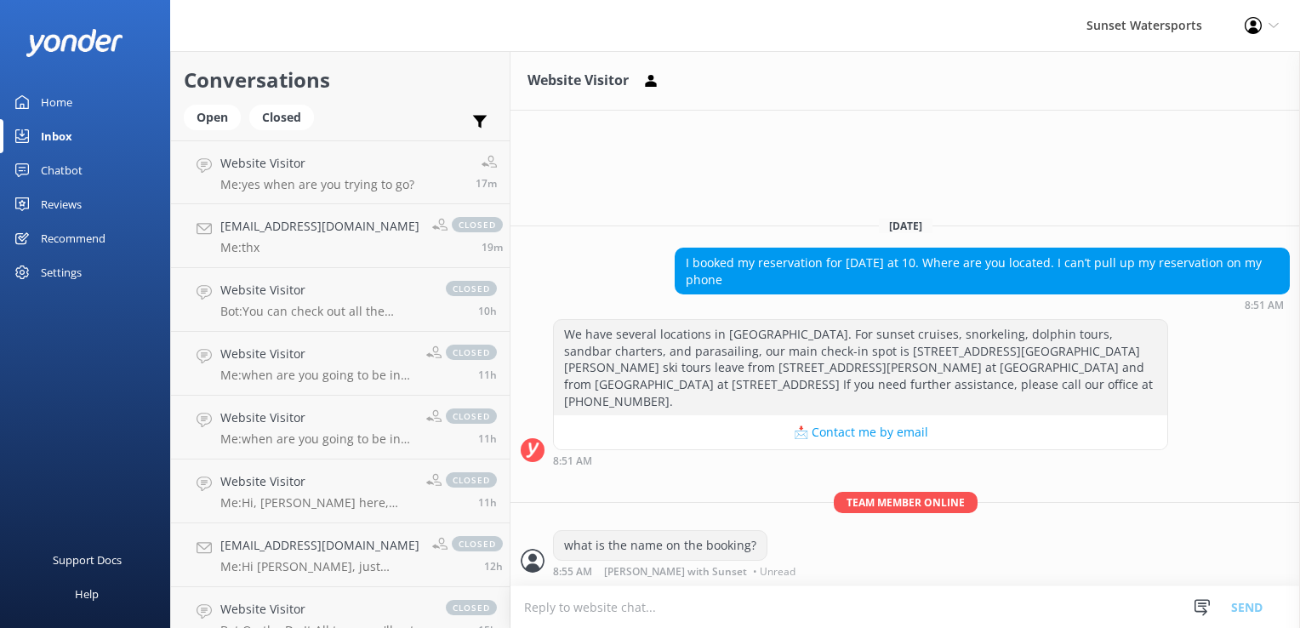
click at [1249, 28] on icon at bounding box center [1253, 25] width 17 height 17
click at [1207, 114] on link "Logout" at bounding box center [1216, 116] width 170 height 43
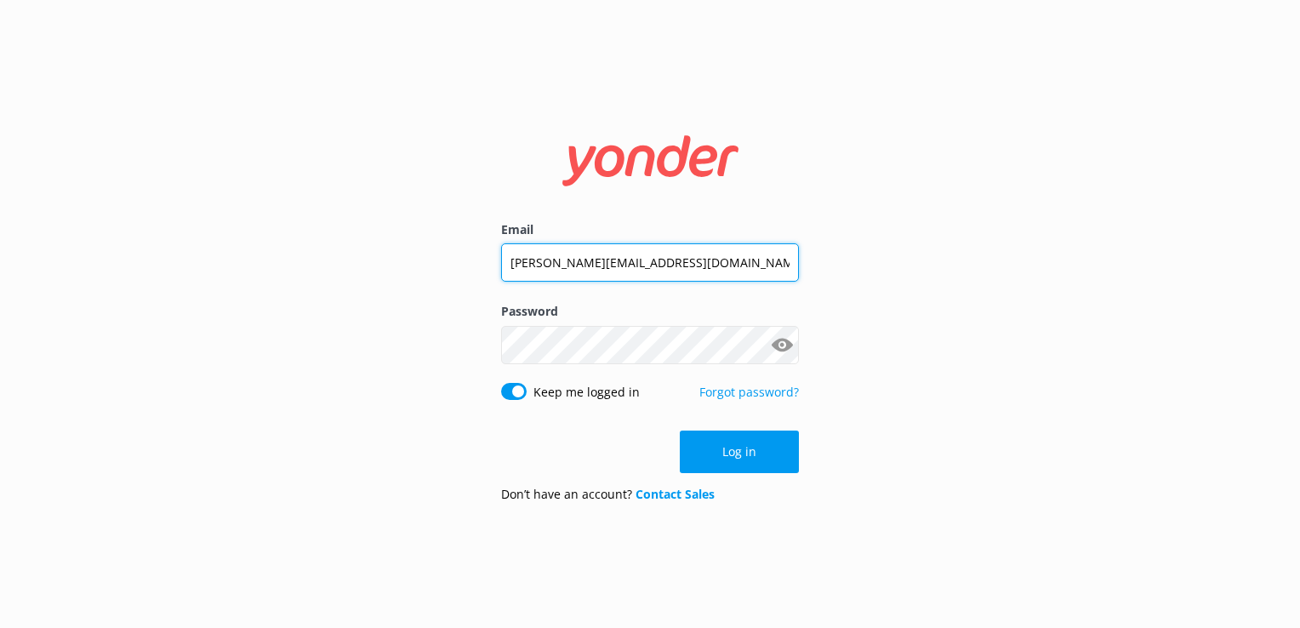
click at [640, 247] on input "joseph.sunsetwatersports@gmail.com" at bounding box center [650, 262] width 298 height 38
click at [632, 265] on input "joseph.Da@gmail.com" at bounding box center [650, 262] width 298 height 38
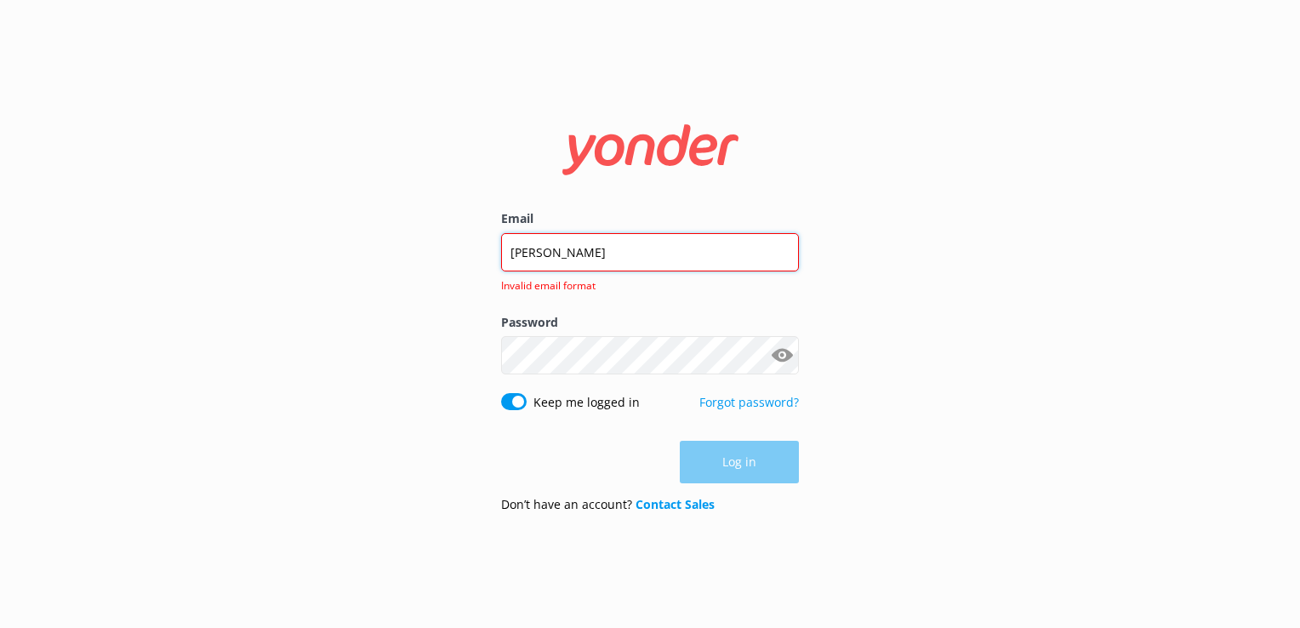
type input "davekw.sunset@gmail.com"
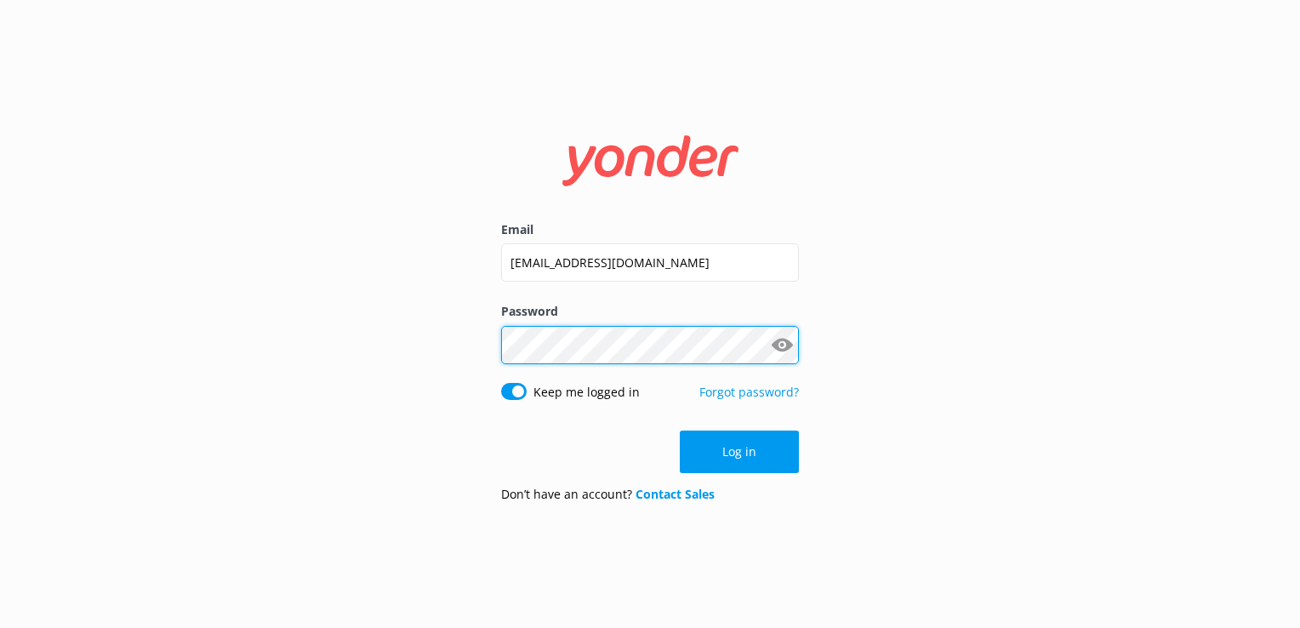
click button "Log in" at bounding box center [739, 451] width 119 height 43
